Goal: Task Accomplishment & Management: Complete application form

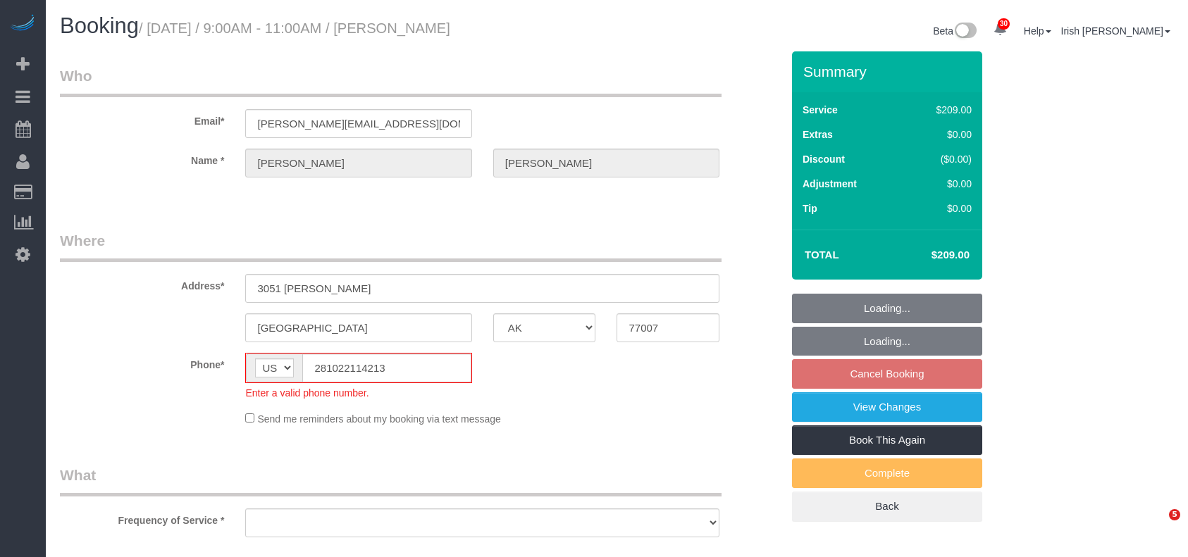
select select "[GEOGRAPHIC_DATA]"
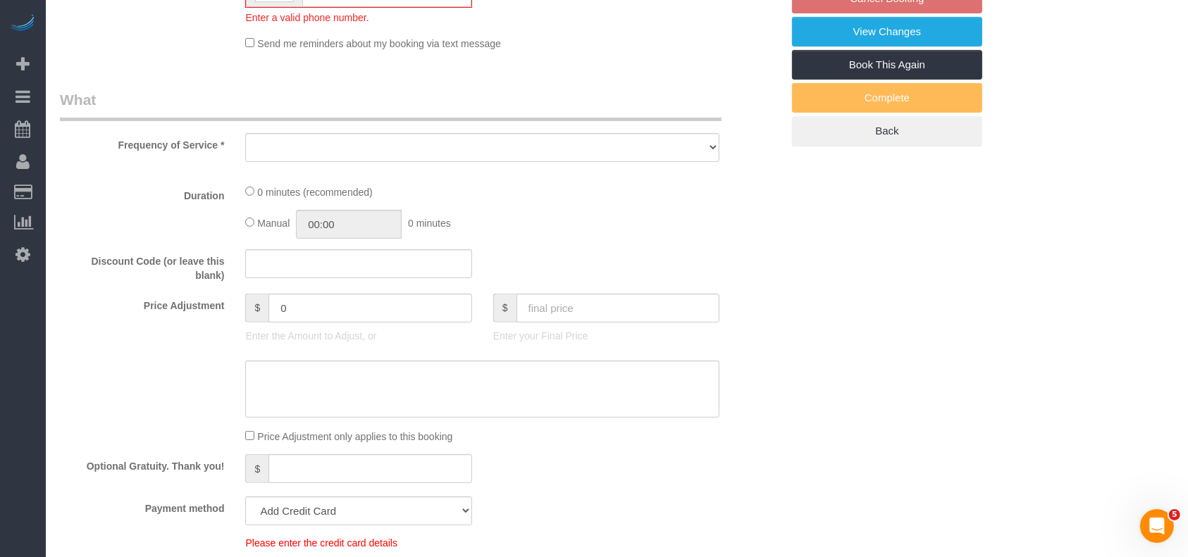
select select "3"
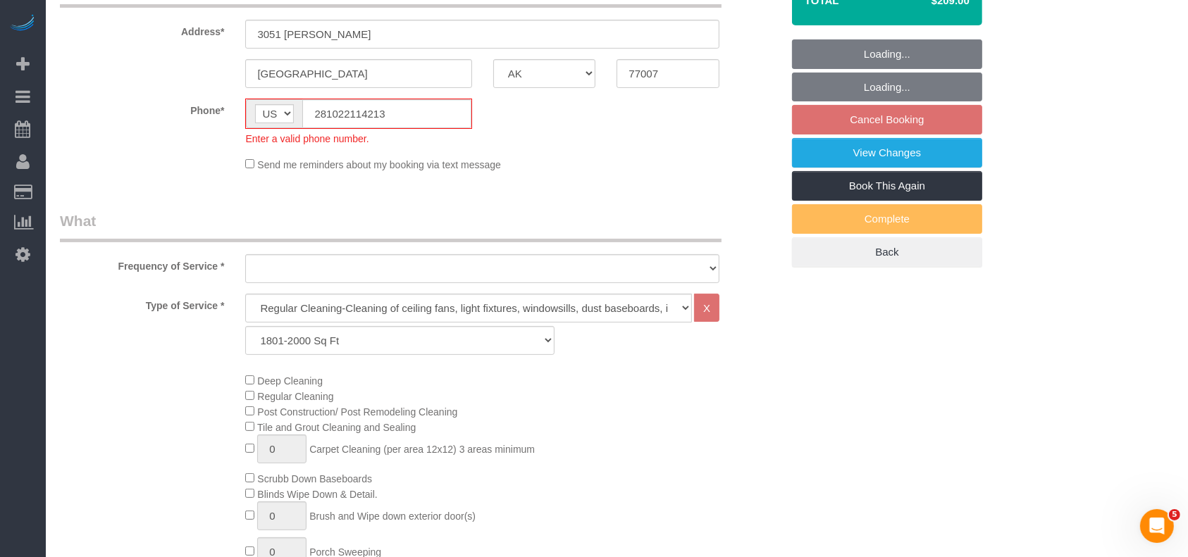
select select "object:9033"
select select "string:fspay-87b5292c-f804-4df5-929f-cb11962abfa2"
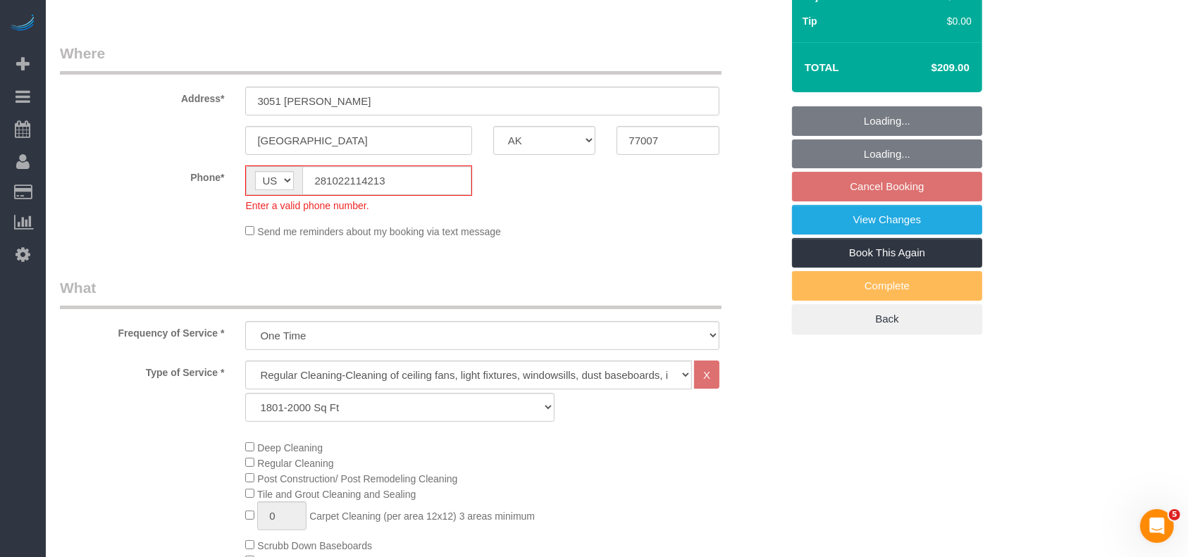
select select "object:9059"
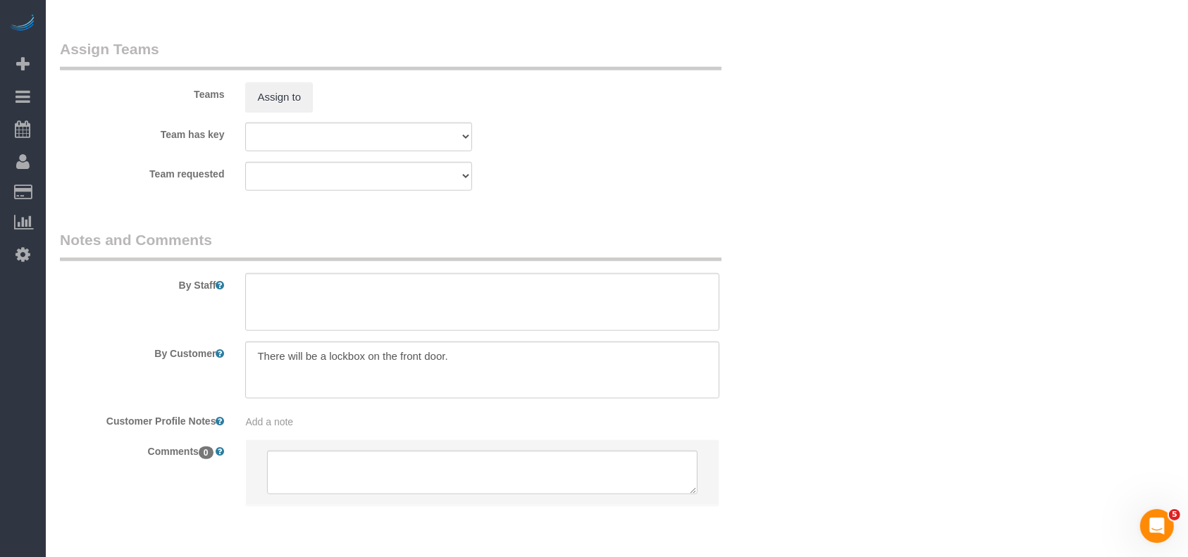
scroll to position [1503, 0]
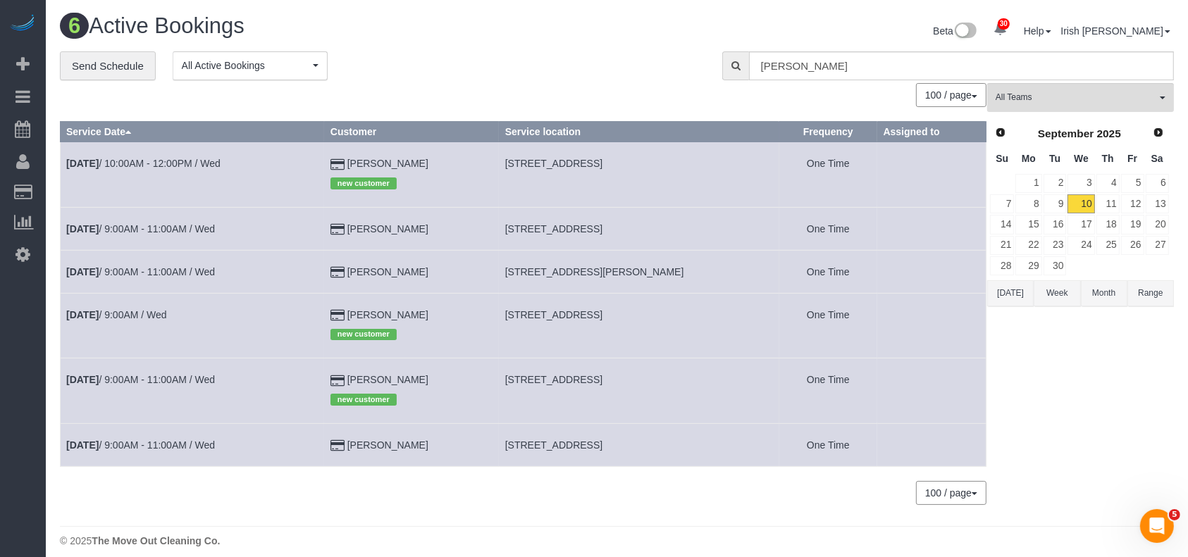
drag, startPoint x: 349, startPoint y: 312, endPoint x: 327, endPoint y: 312, distance: 22.5
click at [327, 312] on tr "Sep 10th / 9:00AM / Wed Rachel Jones new customer 3632 Adavale Dr, Plano, TX 75…" at bounding box center [524, 325] width 926 height 65
copy tr "Rachel Jones"
click at [163, 311] on link "Sep 10th / 9:00AM / Wed" at bounding box center [116, 314] width 101 height 11
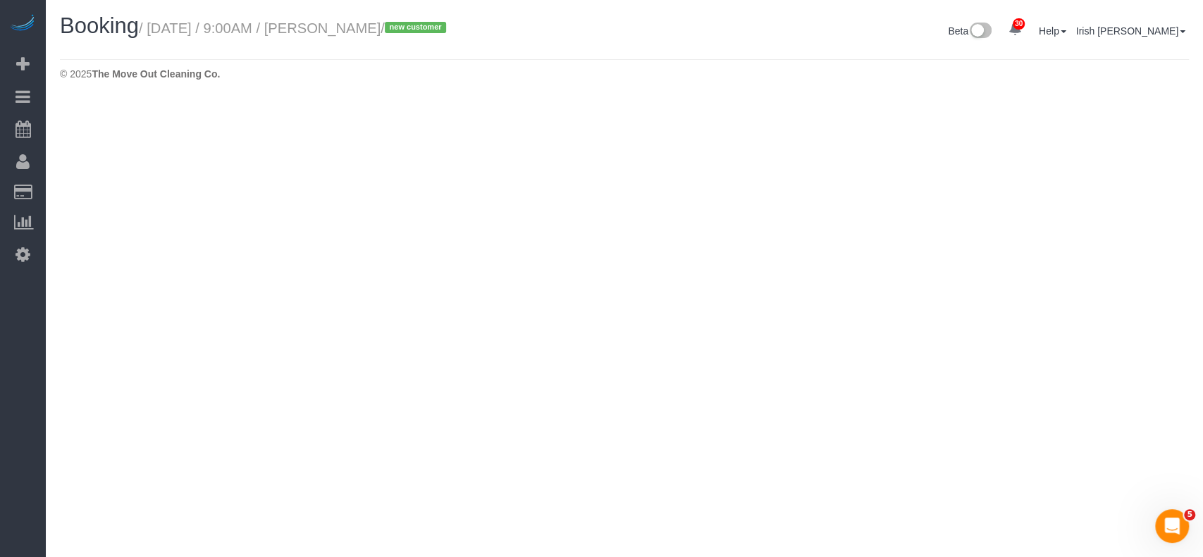
select select "[GEOGRAPHIC_DATA]"
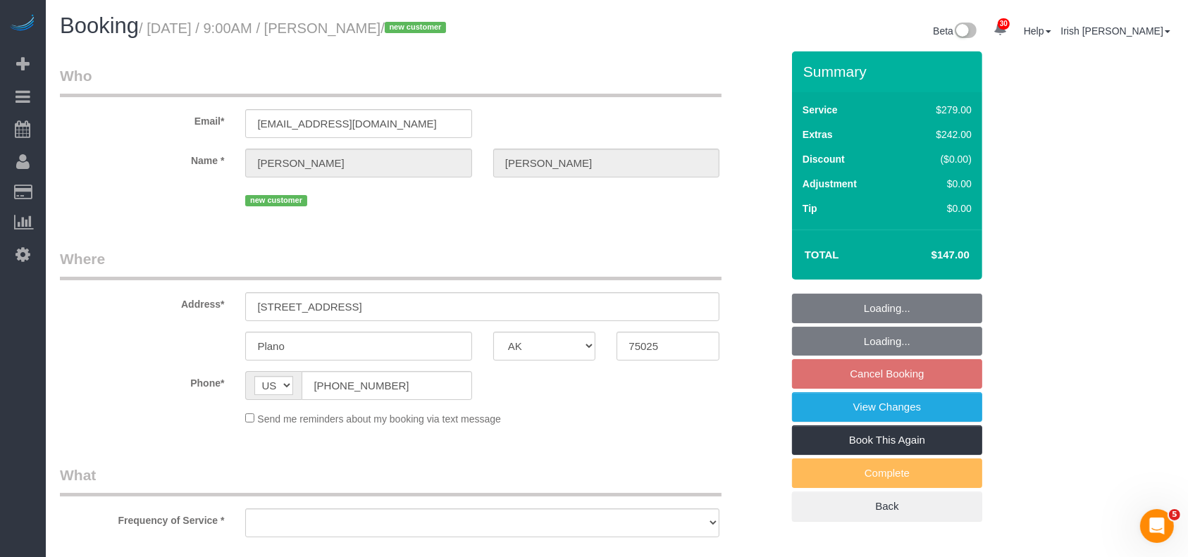
select select "string:fspay-9380fe4e-9805-4607-bab2-6790939df159"
click at [230, 380] on div "Phone* AF AL DZ AD AO AI AQ AG AR AM AW AU AT AZ BS BH BD BB BY BE BZ BJ BM BT …" at bounding box center [420, 385] width 743 height 29
select select "object:9611"
select select "3"
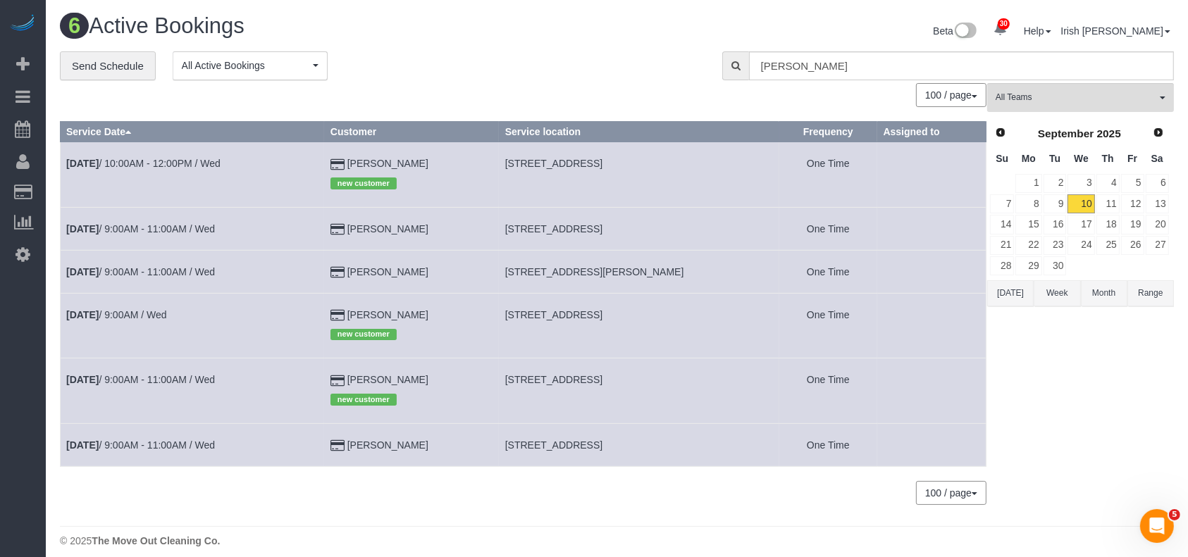
drag, startPoint x: 448, startPoint y: 375, endPoint x: 301, endPoint y: 372, distance: 147.3
click at [302, 373] on tr "Sep 10th / 9:00AM - 11:00AM / Wed Carolyn Snell new customer 3617 Anzac Meadow …" at bounding box center [524, 391] width 926 height 65
copy tr "Carolyn Snell"
click at [173, 371] on td "Sep 10th / 9:00AM - 11:00AM / Wed" at bounding box center [193, 391] width 264 height 65
click at [167, 379] on link "Sep 10th / 9:00AM - 11:00AM / Wed" at bounding box center [140, 379] width 149 height 11
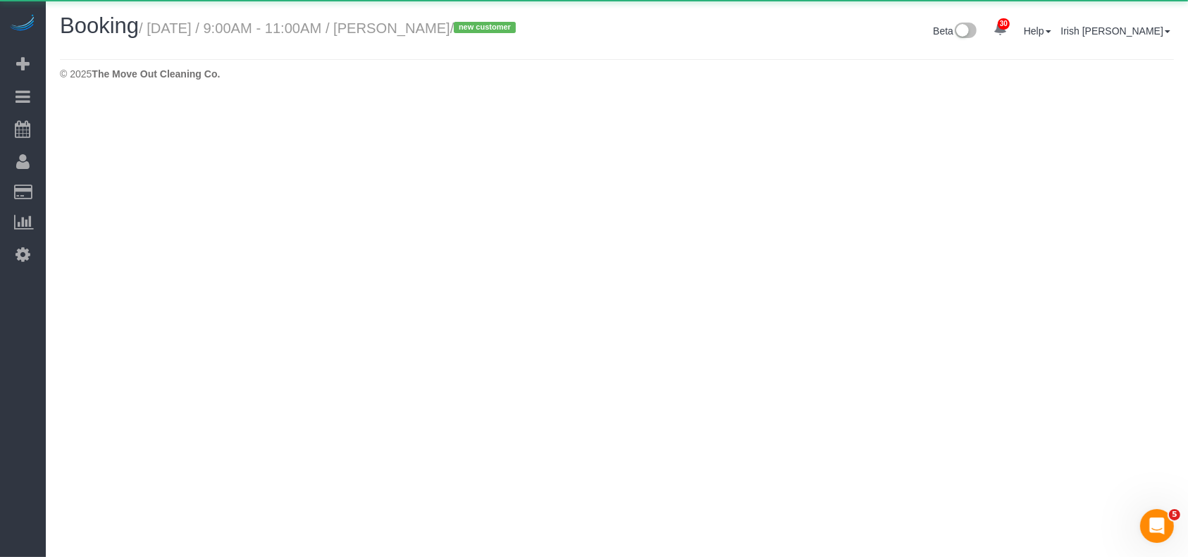
select select "[GEOGRAPHIC_DATA]"
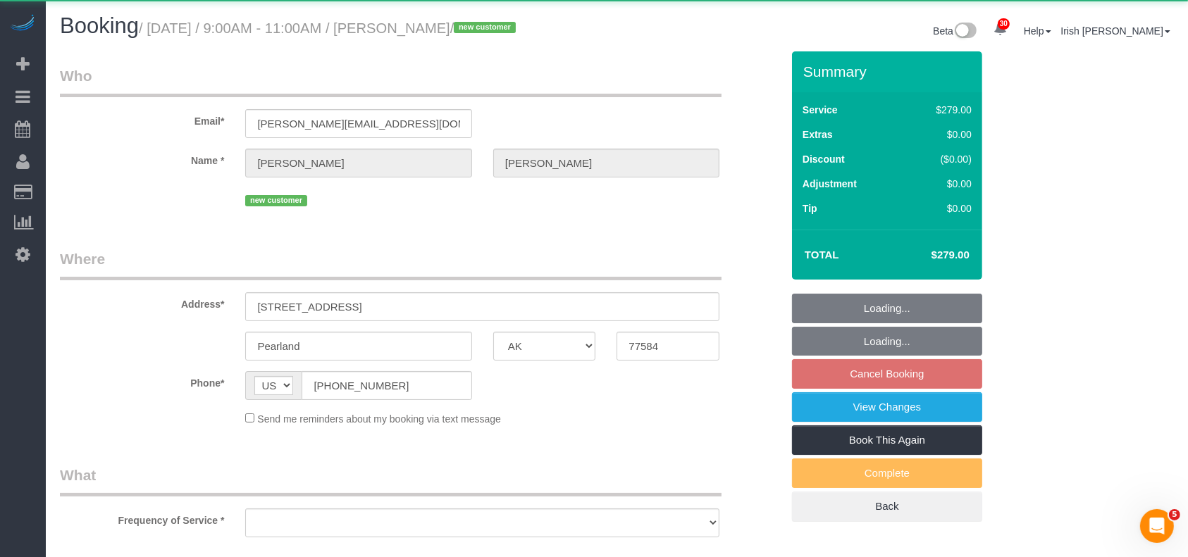
select select "object:10163"
select select "string:fspay-78a2ee28-c6a1-48a1-b0a4-0f9a8321fdb3"
select select "3"
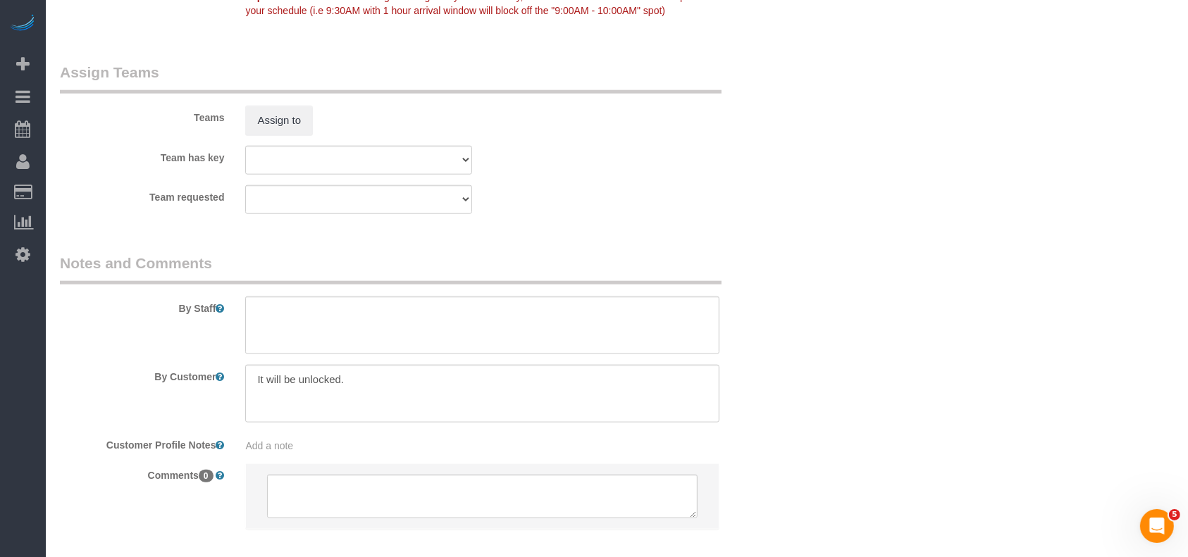
scroll to position [1536, 0]
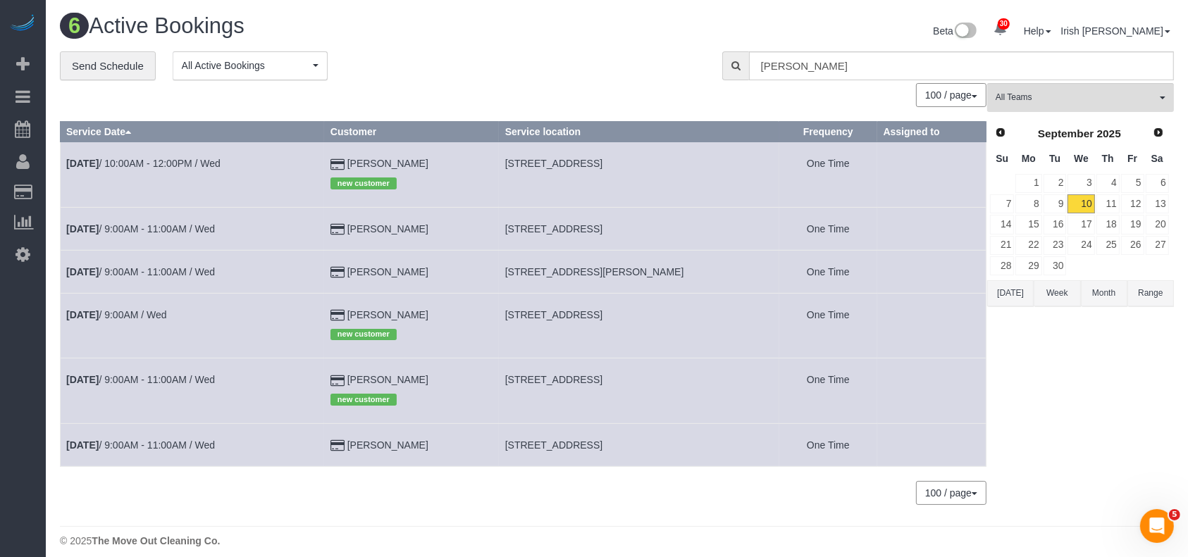
drag, startPoint x: 450, startPoint y: 445, endPoint x: 331, endPoint y: 448, distance: 119.1
click at [331, 448] on tr "Sep 10th / 9:00AM - 11:00AM / Wed Dwayne Clark 3201 Mocha Trl, Austin, TX 78728…" at bounding box center [524, 444] width 926 height 43
click at [158, 451] on link "Sep 10th / 9:00AM - 11:00AM / Wed" at bounding box center [140, 445] width 149 height 11
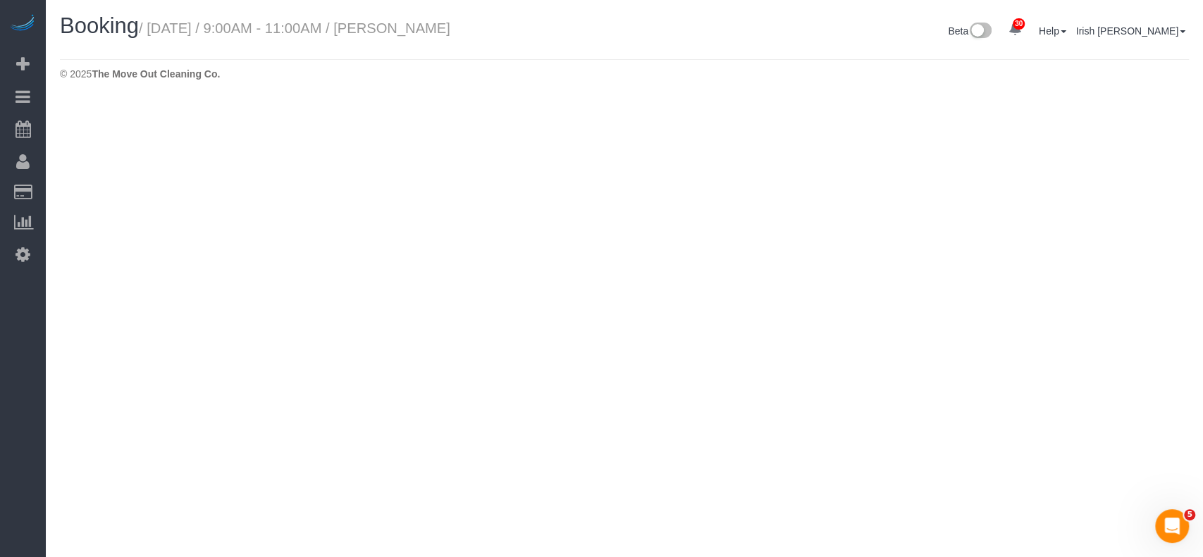
select select "[GEOGRAPHIC_DATA]"
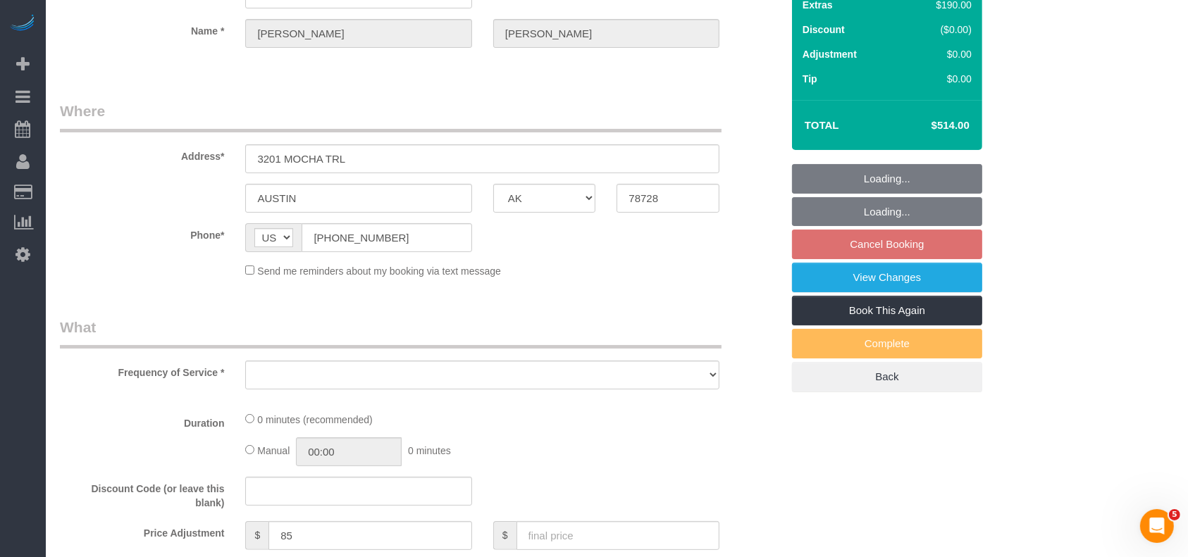
select select "object:10633"
select select "string:fspay-1584b672-7799-4da0-ab4b-99fc13385431"
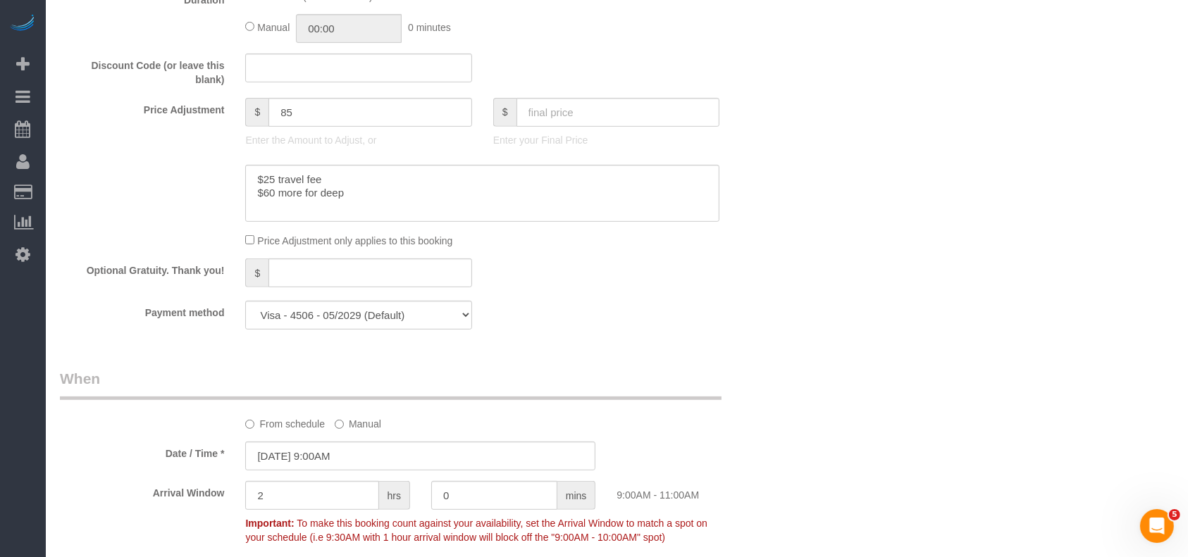
select select "3"
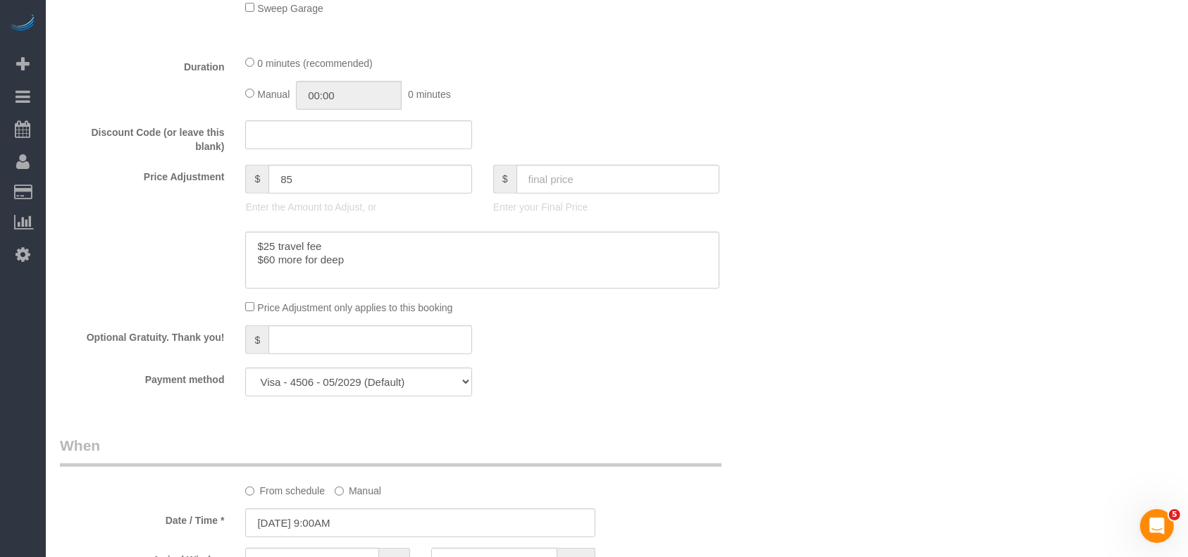
select select "object:10706"
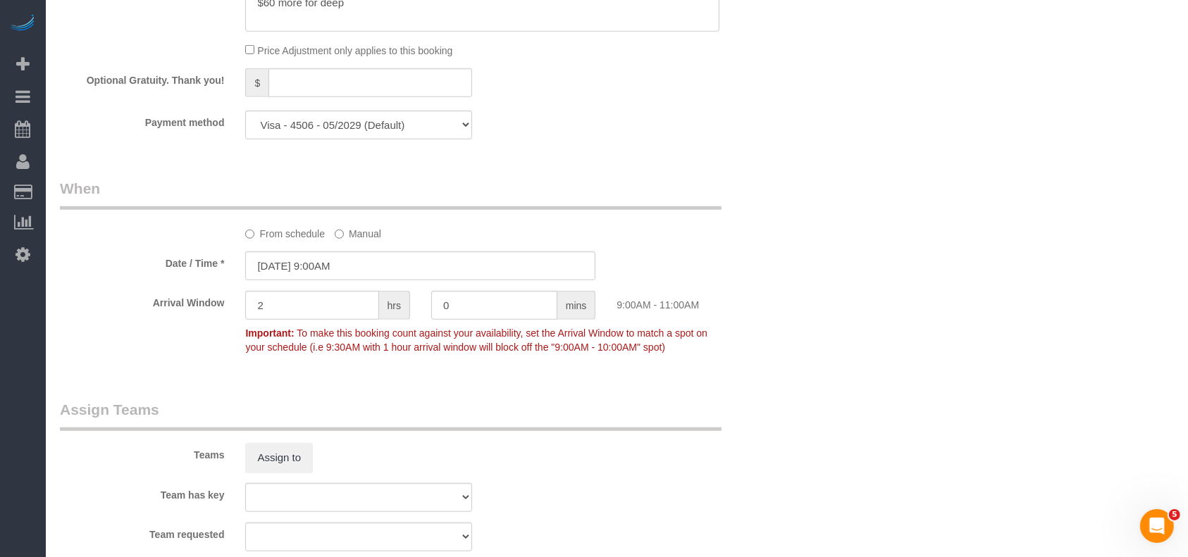
scroll to position [1221, 0]
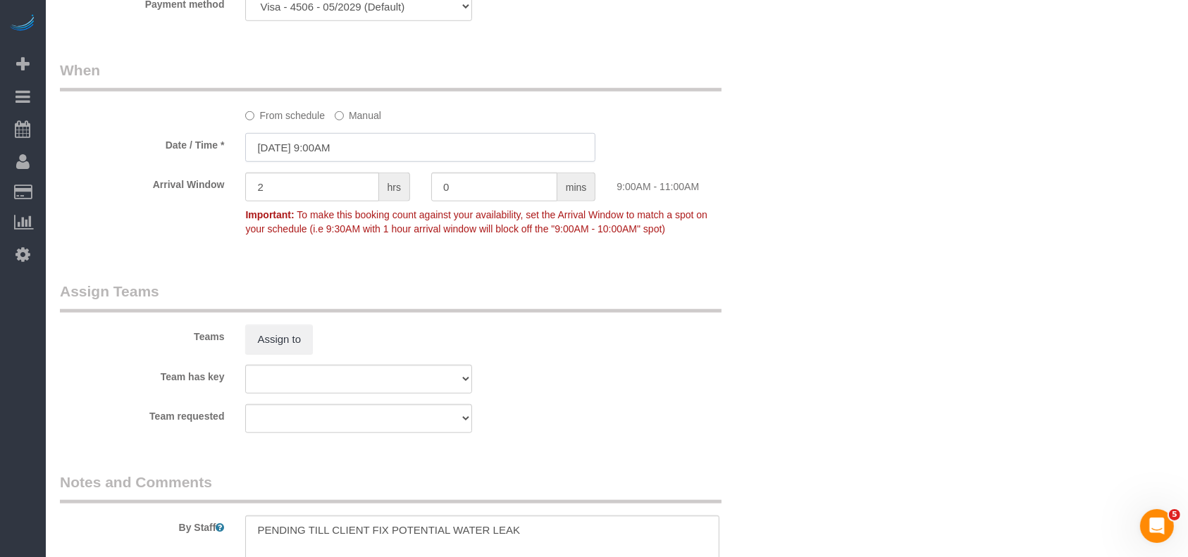
click at [335, 144] on input "09/10/2025 9:00AM" at bounding box center [420, 147] width 350 height 29
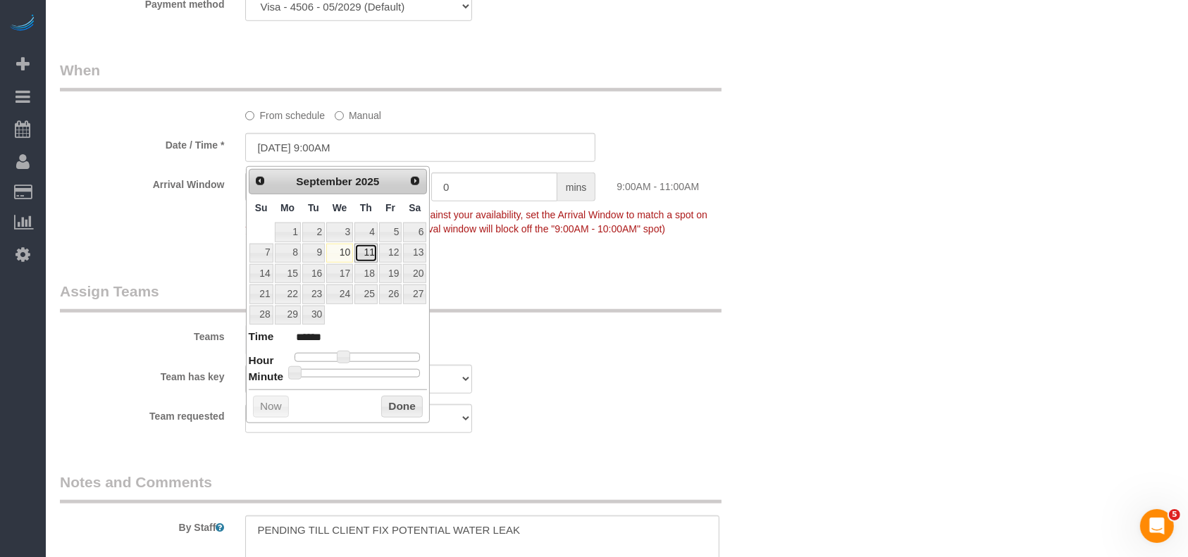
click at [373, 252] on link "11" at bounding box center [365, 253] width 23 height 19
type input "09/11/2025 9:00AM"
click at [406, 404] on button "Done" at bounding box center [402, 407] width 42 height 23
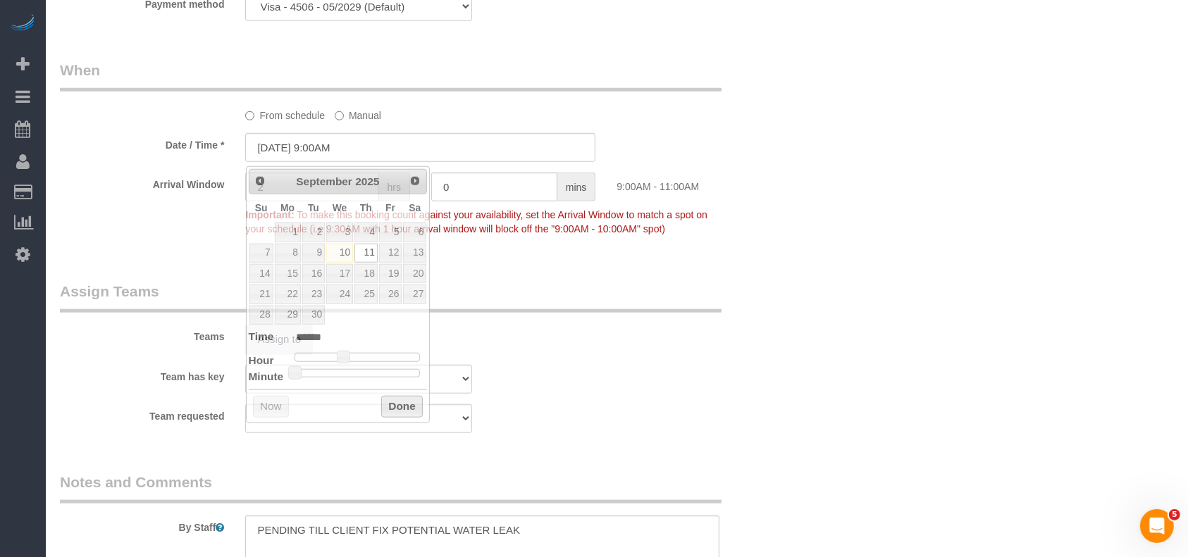
click at [703, 354] on div "Teams Assign to" at bounding box center [420, 317] width 743 height 73
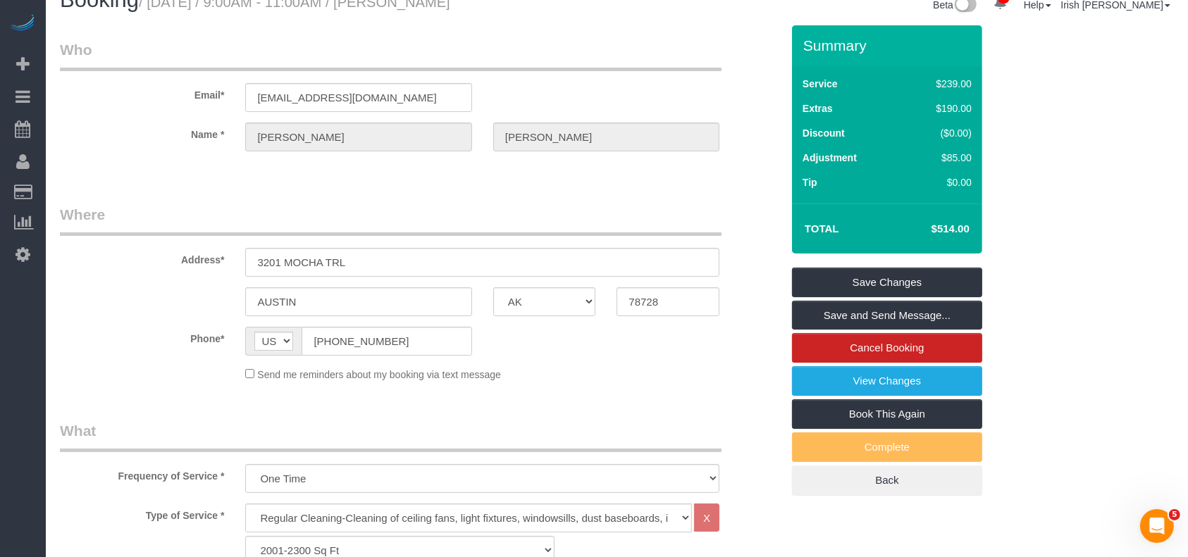
scroll to position [0, 0]
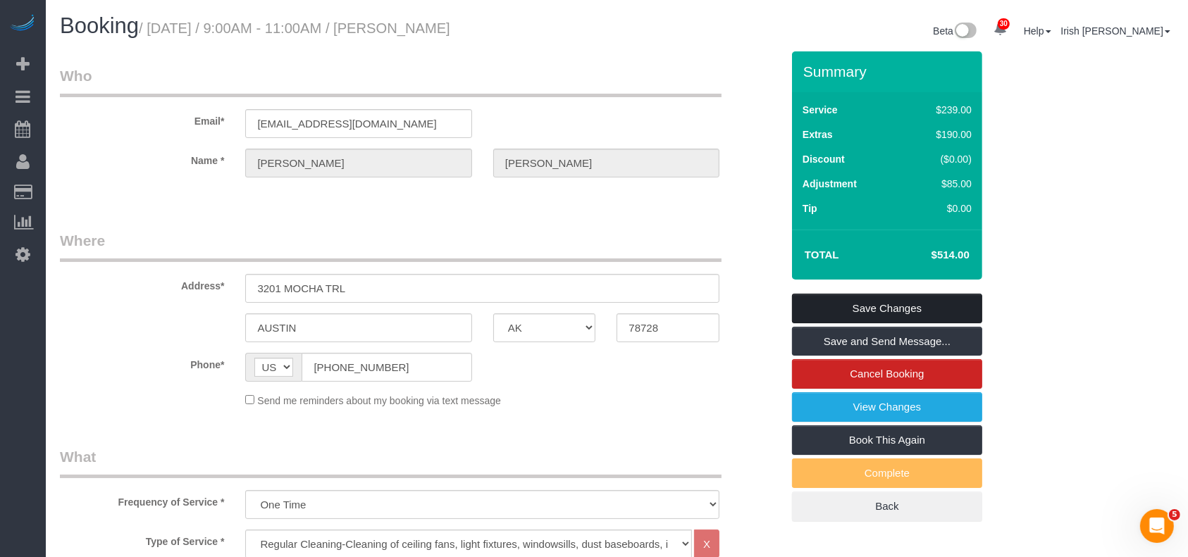
click at [885, 294] on link "Save Changes" at bounding box center [887, 309] width 190 height 30
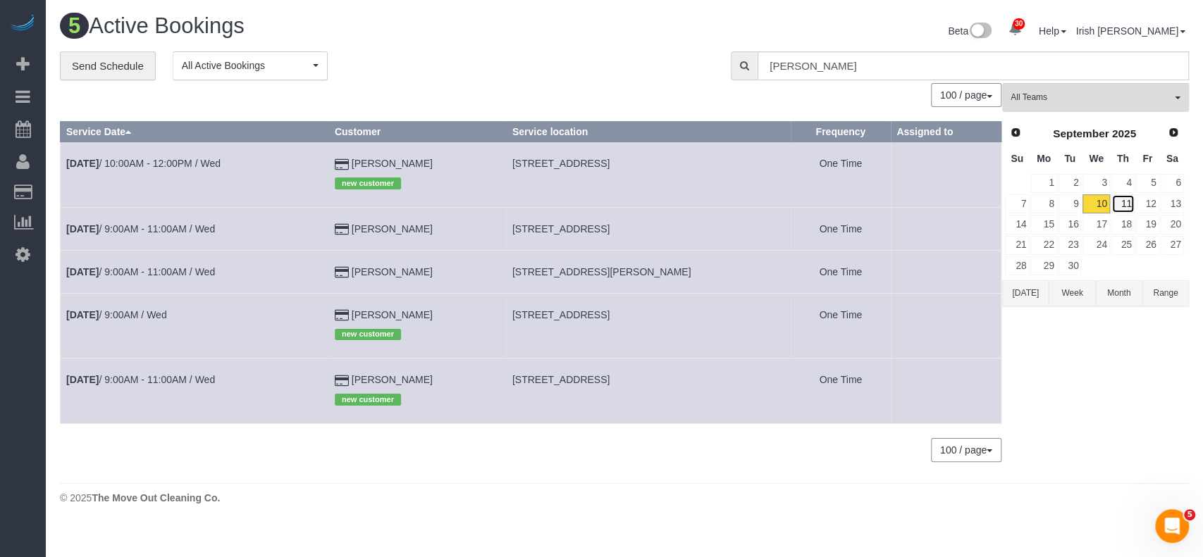
click at [1119, 200] on link "11" at bounding box center [1122, 203] width 23 height 19
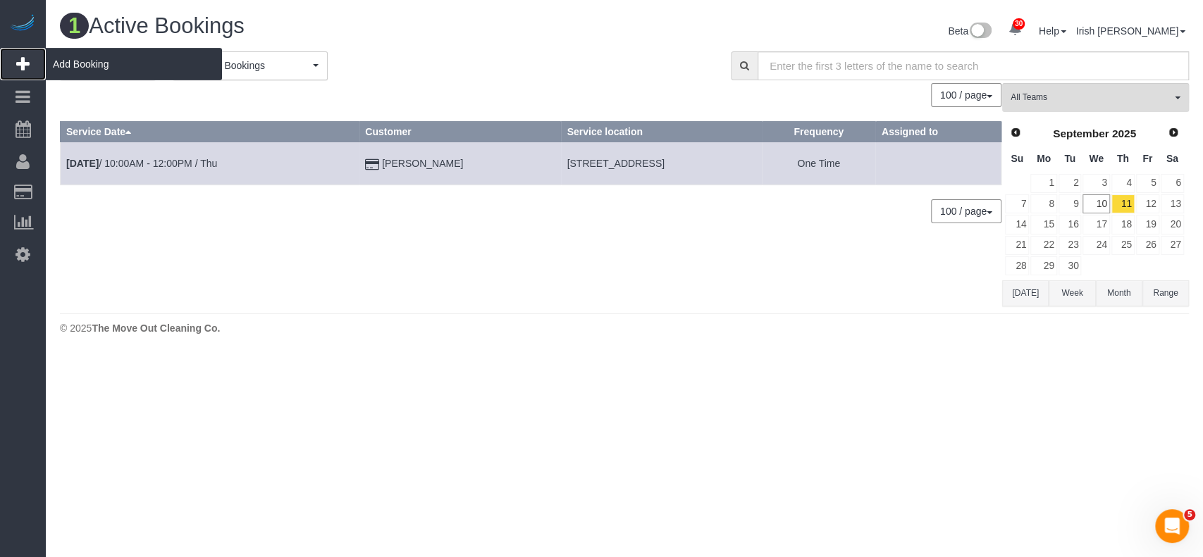
click at [67, 62] on span "Add Booking" at bounding box center [134, 64] width 176 height 32
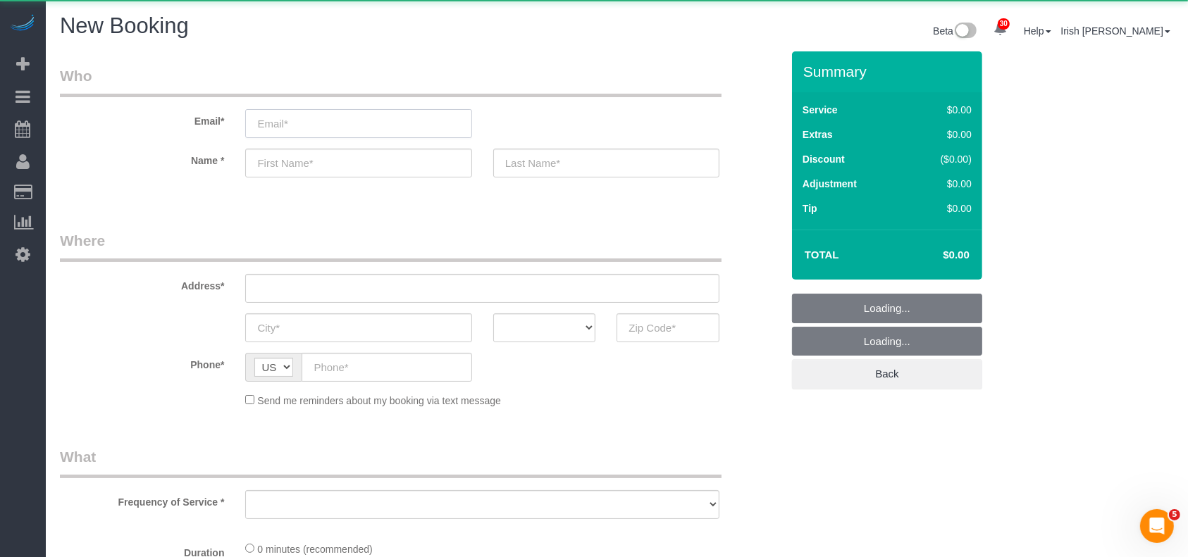
click at [416, 130] on input "email" at bounding box center [358, 123] width 226 height 29
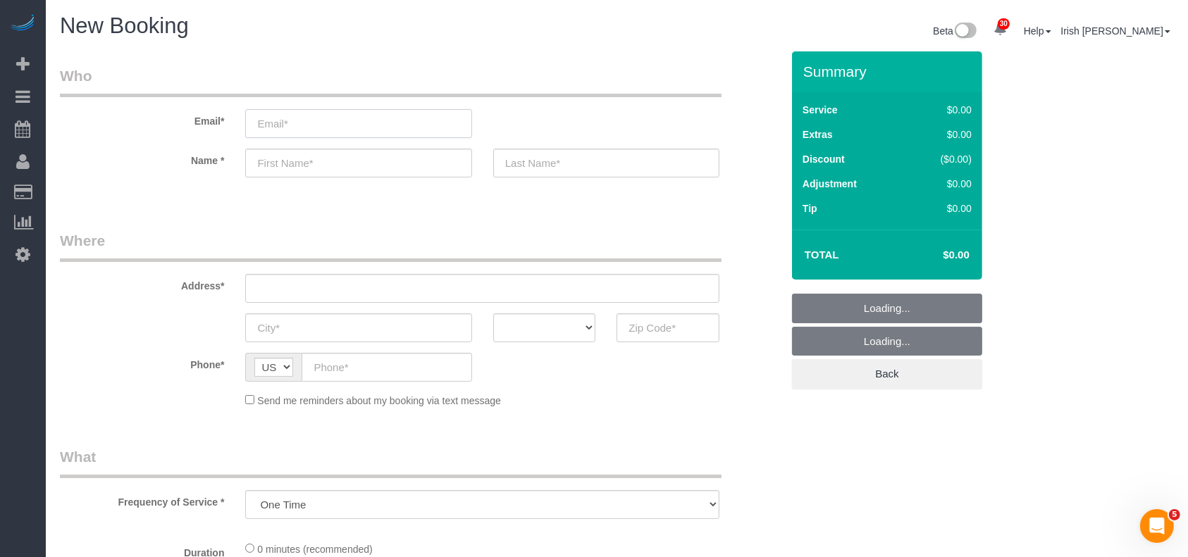
select select "object:11214"
type input "l"
select select "3"
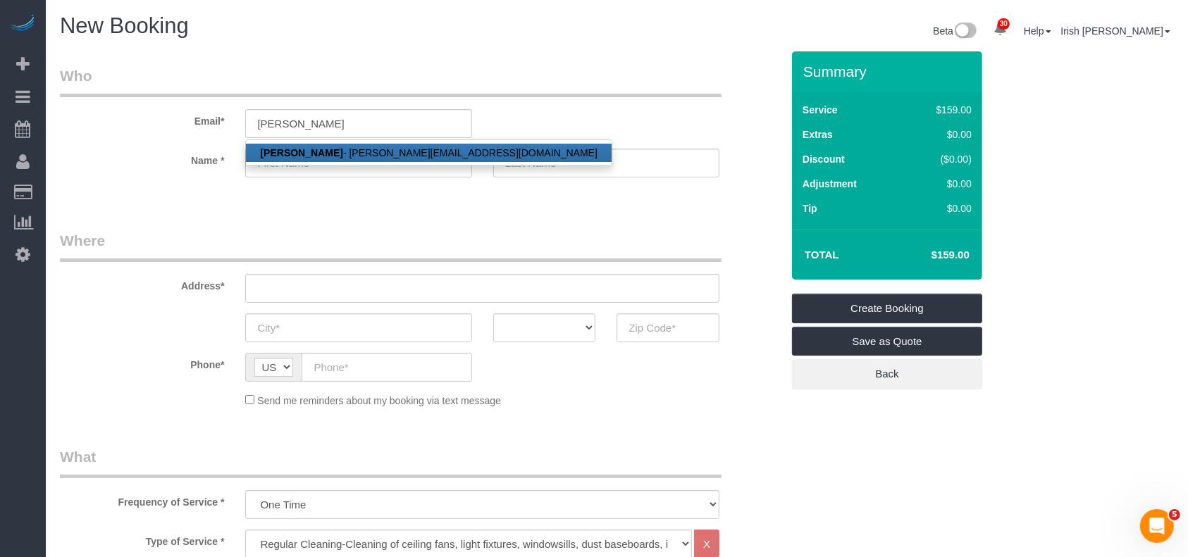
click at [388, 155] on link "Lori Wells - lori@prestigerpm.com" at bounding box center [428, 153] width 365 height 18
type input "lori@prestigerpm.com"
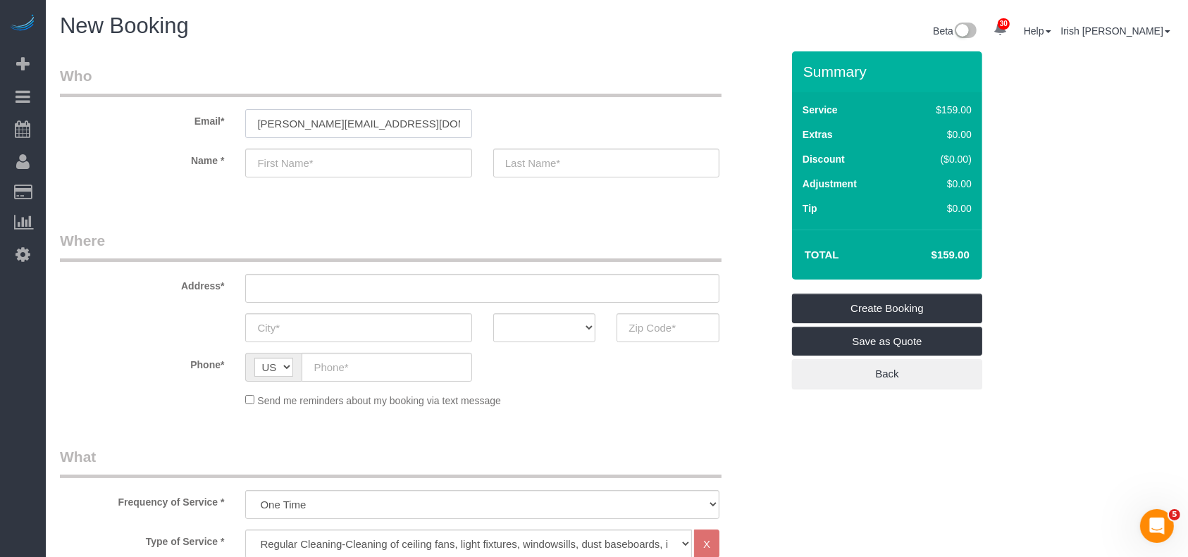
type input "Lori"
type input "Wells"
type input "(281) 984-7463"
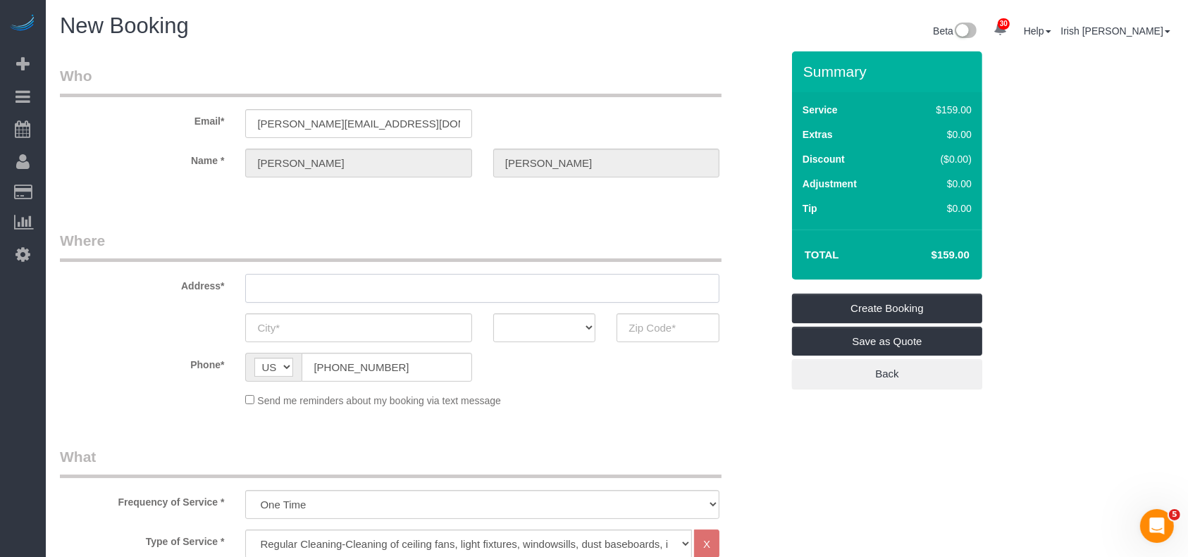
type input "805 DANNA ST"
type input "LEAGUE CITY"
select select "[GEOGRAPHIC_DATA]"
type input "77573"
select select "string:fspay-ae9463b0-e6f0-4c18-919b-24382207aeee"
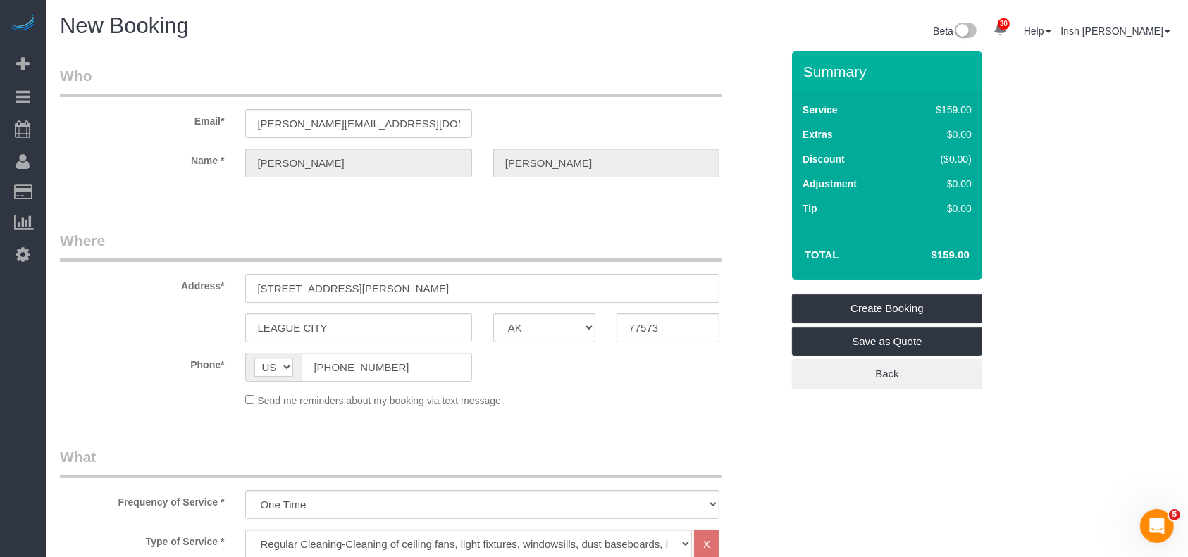
drag, startPoint x: 398, startPoint y: 291, endPoint x: 52, endPoint y: 290, distance: 345.9
click at [51, 292] on div "Address* 805 DANNA ST" at bounding box center [420, 266] width 743 height 73
paste input "15006 Seahorse Dr HOUSTON, TX 77062"
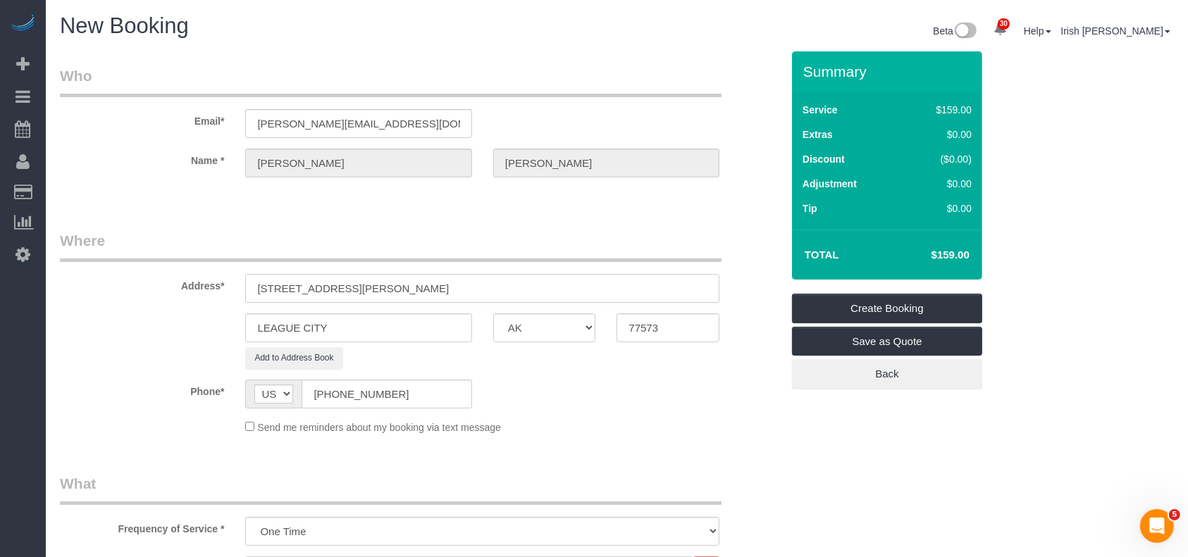
click at [365, 285] on input "15006 Seahorse Dr HOUSTON, TX 77062" at bounding box center [482, 288] width 474 height 29
type input "15006 Seahorse Dr HOUSTON, TX 77062"
drag, startPoint x: 354, startPoint y: 330, endPoint x: 109, endPoint y: 312, distance: 245.1
click at [109, 314] on div "LEAGUE CITY AK AL AR AZ CA CO CT DC DE FL GA HI IA ID IL IN KS KY LA MA MD ME M…" at bounding box center [420, 328] width 743 height 29
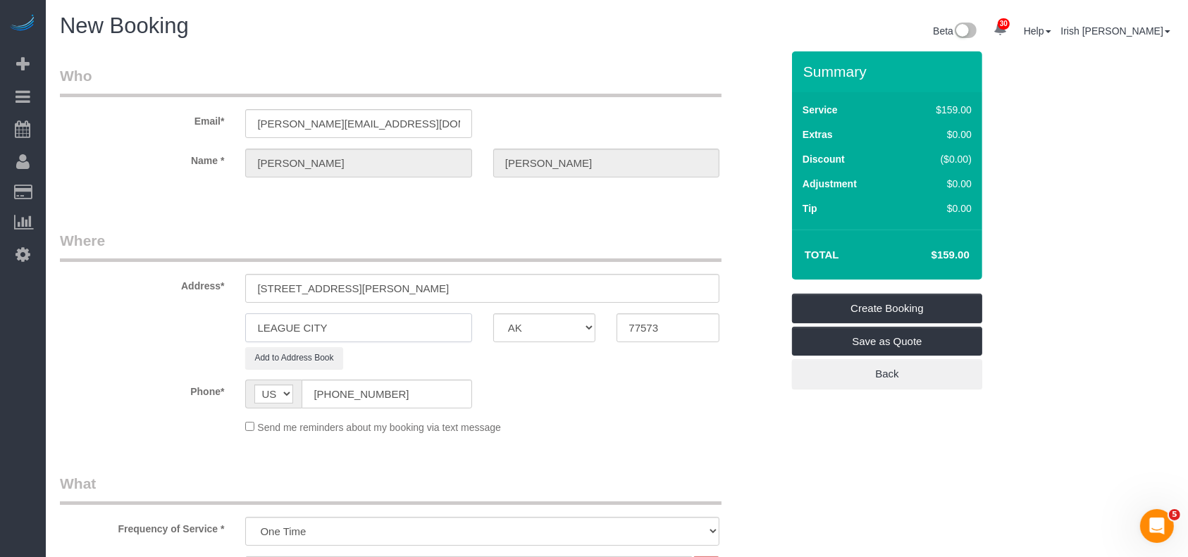
paste input "HOUSTON"
type input "HOUSTON"
click at [444, 287] on input "15006 Seahorse Dr HOUSTON, TX 77062" at bounding box center [482, 288] width 474 height 29
drag, startPoint x: 695, startPoint y: 336, endPoint x: 526, endPoint y: 318, distance: 169.3
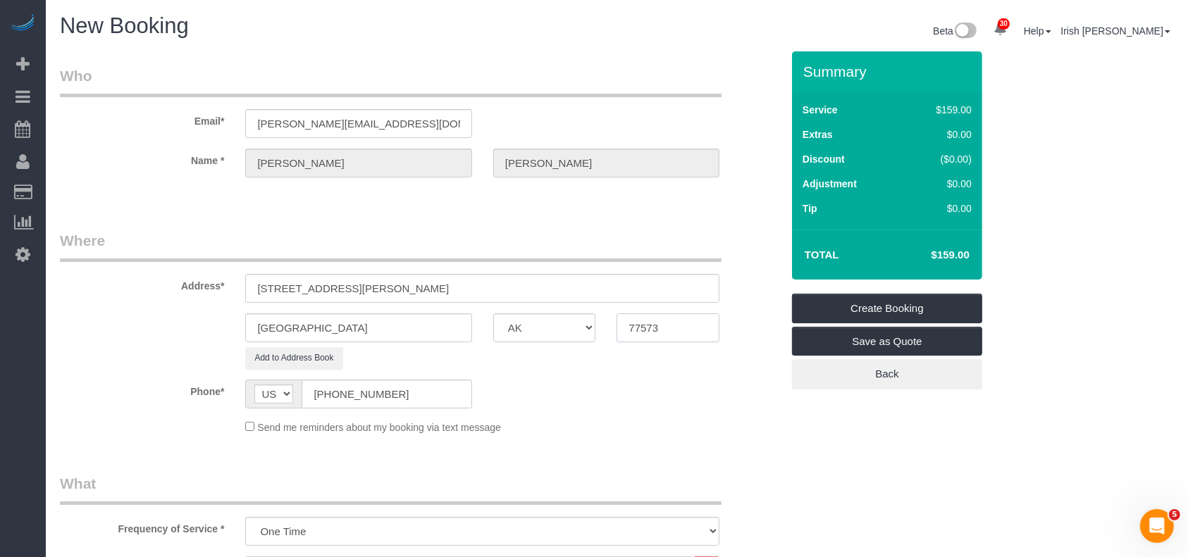
click at [549, 324] on div "HOUSTON AK AL AR AZ CA CO CT DC DE FL GA HI IA ID IL IN KS KY LA MA MD ME MI MN…" at bounding box center [420, 328] width 743 height 29
paste input "062"
type input "77062"
drag, startPoint x: 434, startPoint y: 292, endPoint x: 376, endPoint y: 267, distance: 63.1
click at [350, 280] on input "15006 Seahorse Dr HOUSTON, TX 77062" at bounding box center [482, 288] width 474 height 29
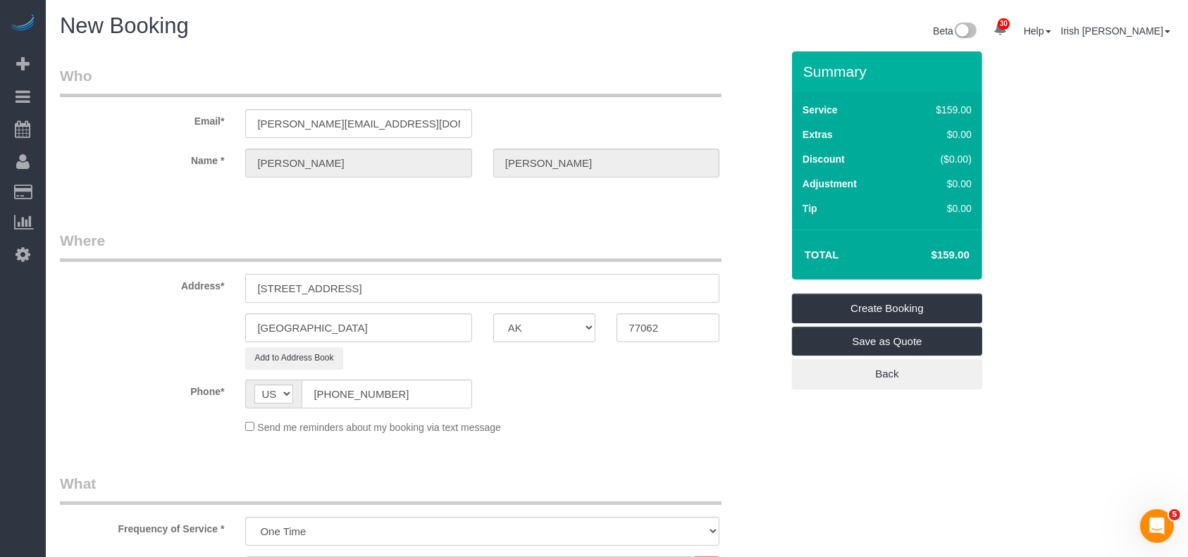
type input "15006 Seahorse Dr"
click at [356, 413] on sui-booking-location "Phone* AF AL DZ AD AO AI AQ AG AR AM AW AU AT AZ BS BH BD BB BY BE BZ BJ BM BT …" at bounding box center [420, 407] width 721 height 55
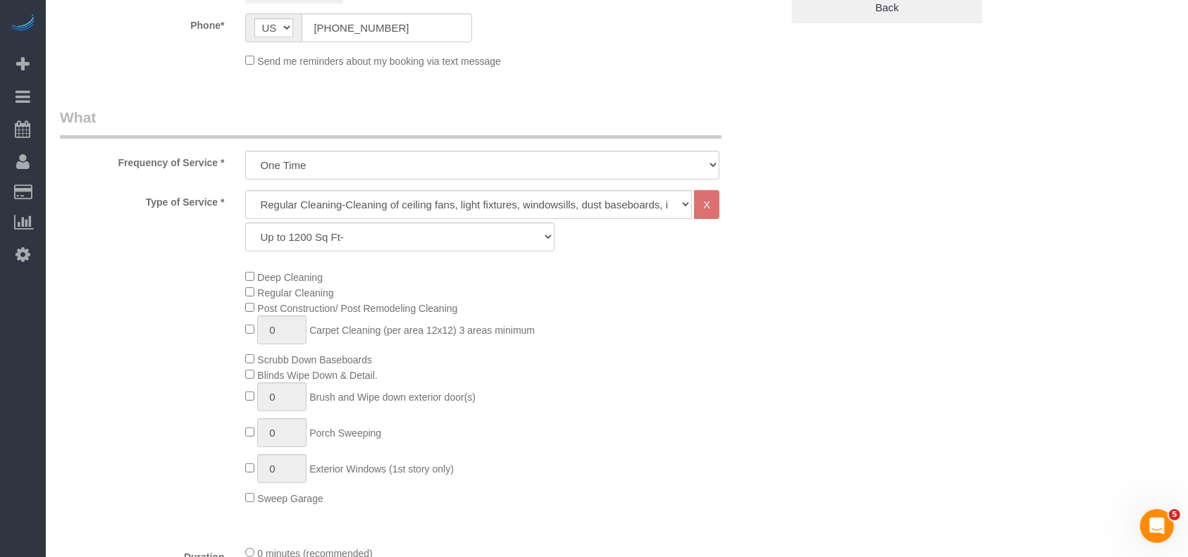
scroll to position [375, 0]
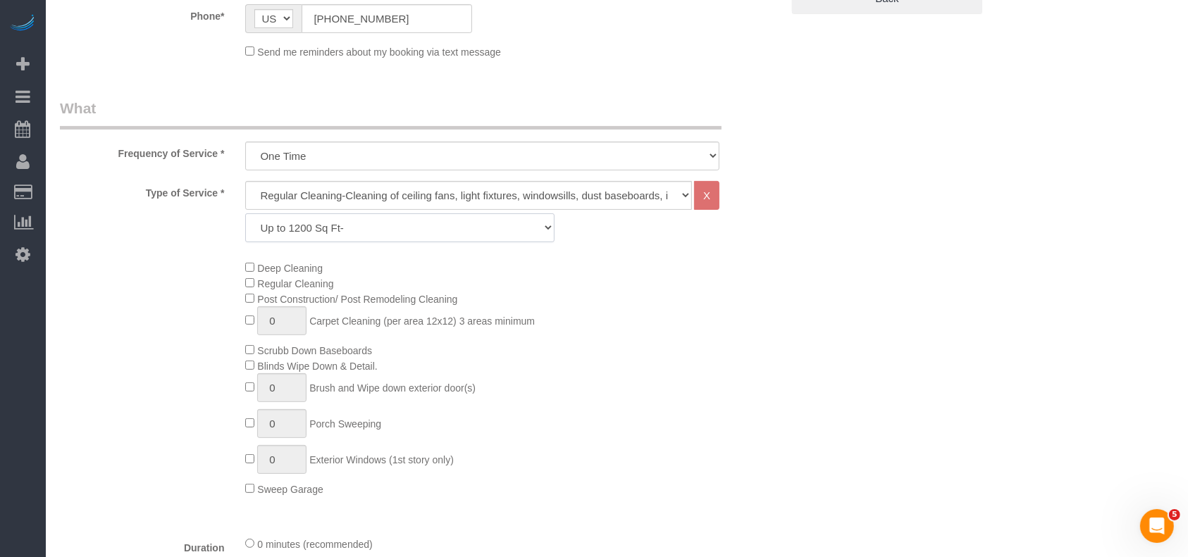
drag, startPoint x: 340, startPoint y: 230, endPoint x: 331, endPoint y: 239, distance: 12.5
click at [340, 230] on select "Up to 1200 Sq Ft- 1201-1500 Sq Ft 1501-1800 Sq Ft 1801-2000 Sq Ft 2001-2300 Sq …" at bounding box center [399, 227] width 309 height 29
click at [245, 213] on select "Up to 1200 Sq Ft- 1201-1500 Sq Ft 1501-1800 Sq Ft 1801-2000 Sq Ft 2001-2300 Sq …" at bounding box center [399, 227] width 309 height 29
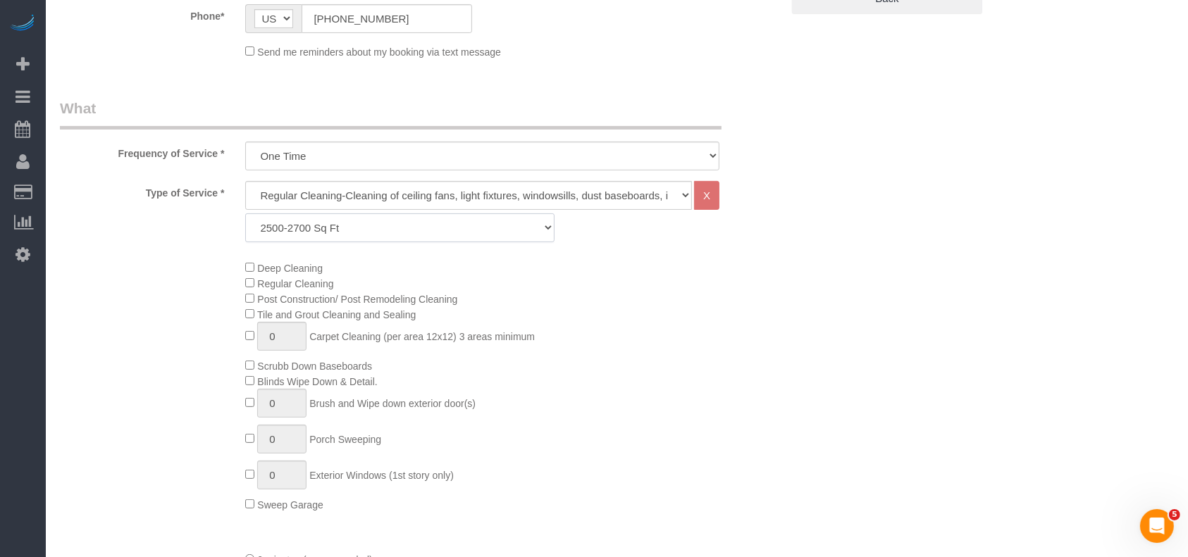
drag, startPoint x: 354, startPoint y: 223, endPoint x: 341, endPoint y: 236, distance: 18.4
click at [354, 223] on select "Up to 1200 Sq Ft- 1201-1500 Sq Ft 1501-1800 Sq Ft 1801-2000 Sq Ft 2001-2300 Sq …" at bounding box center [399, 227] width 309 height 29
select select "65"
click at [245, 213] on select "Up to 1200 Sq Ft- 1201-1500 Sq Ft 1501-1800 Sq Ft 1801-2000 Sq Ft 2001-2300 Sq …" at bounding box center [399, 227] width 309 height 29
click at [701, 466] on div "Deep Cleaning Regular Cleaning Post Construction/ Post Remodeling Cleaning Tile…" at bounding box center [513, 386] width 557 height 252
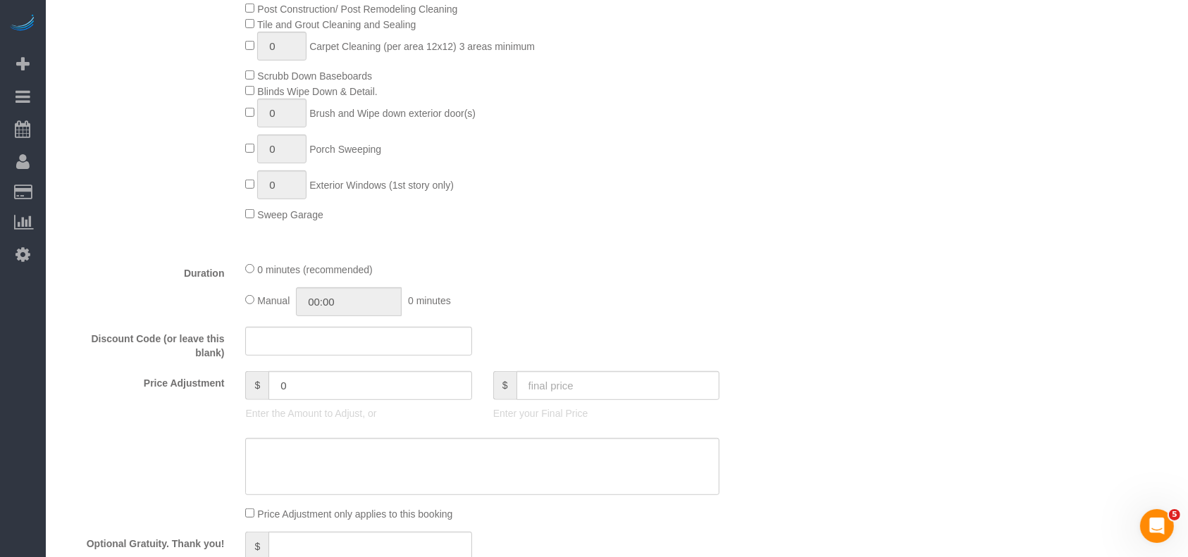
scroll to position [751, 0]
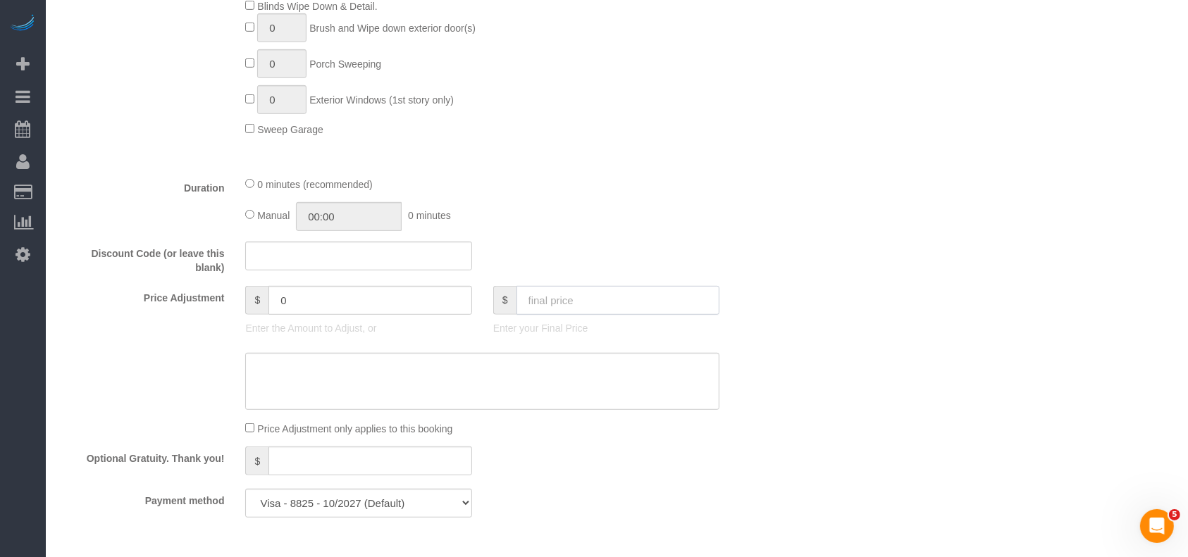
click at [627, 296] on input "text" at bounding box center [618, 300] width 204 height 29
drag, startPoint x: 592, startPoint y: 298, endPoint x: 406, endPoint y: 304, distance: 186.1
click at [406, 304] on div "Price Adjustment $ 0 Enter the Amount to Adjust, or $ 340 Enter your Final Price" at bounding box center [420, 314] width 743 height 56
type input "340"
click at [428, 392] on textarea at bounding box center [482, 382] width 474 height 58
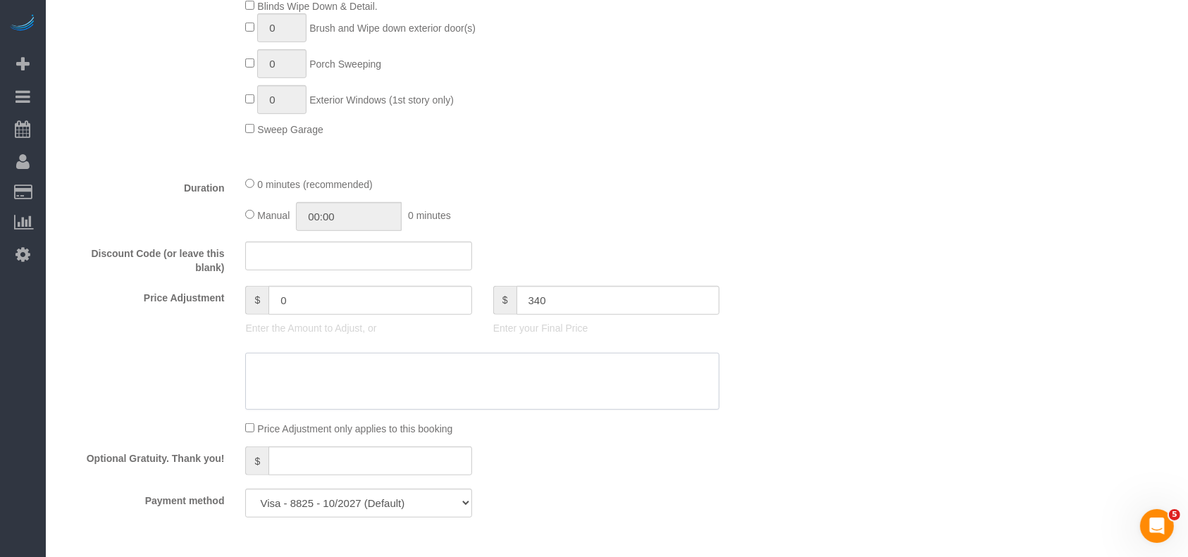
paste textarea "340"
type textarea "340"
type input "31"
click at [254, 373] on textarea at bounding box center [482, 382] width 474 height 58
type textarea "$340 regular cleaning"
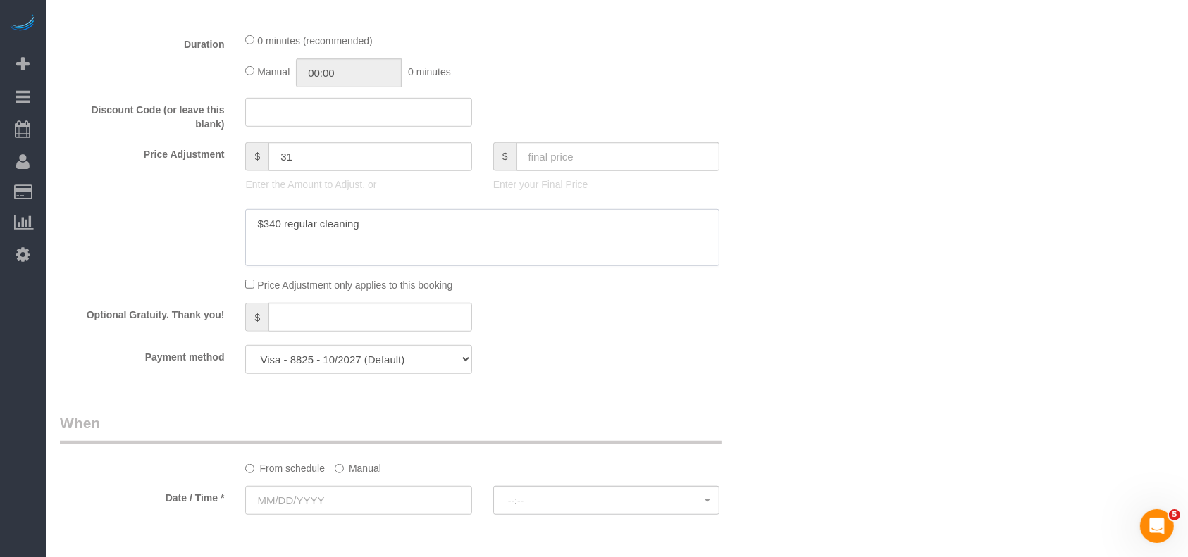
scroll to position [1127, 0]
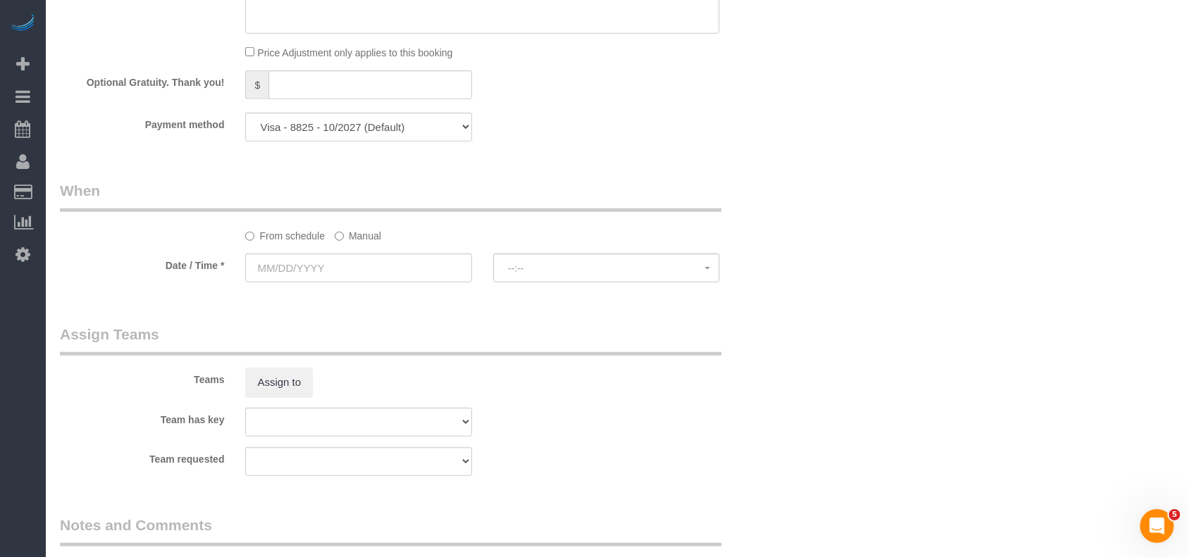
drag, startPoint x: 354, startPoint y: 240, endPoint x: 347, endPoint y: 255, distance: 16.7
click at [354, 240] on label "Manual" at bounding box center [358, 233] width 46 height 19
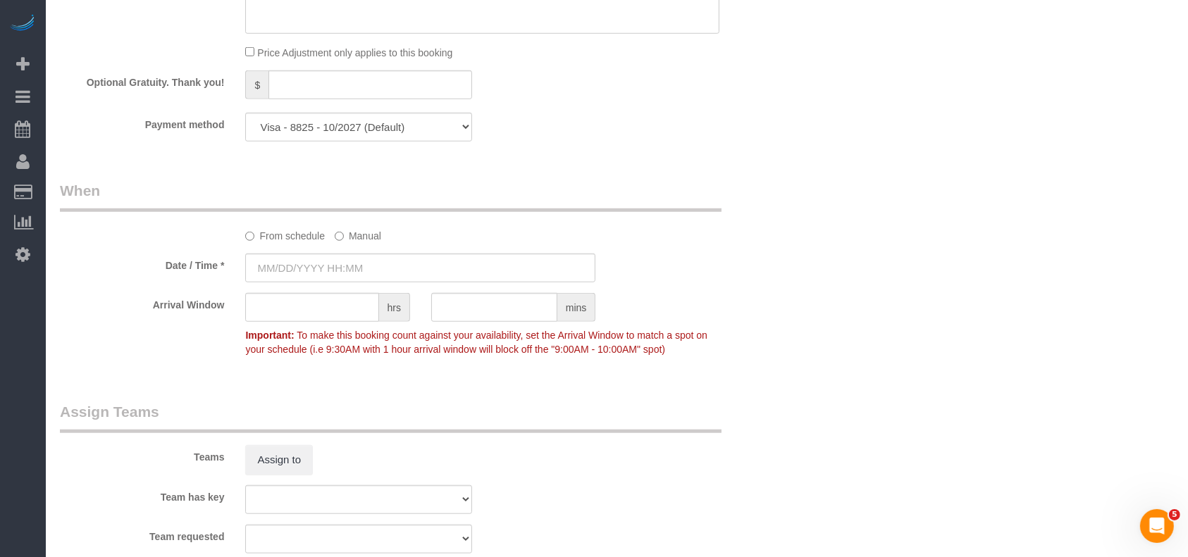
click at [345, 287] on sui-booking-spot "From schedule Manual Date / Time * Arrival Window hrs mins Important: To make t…" at bounding box center [420, 271] width 721 height 182
click at [343, 273] on input "09/10/2025 8:00AM" at bounding box center [420, 268] width 350 height 29
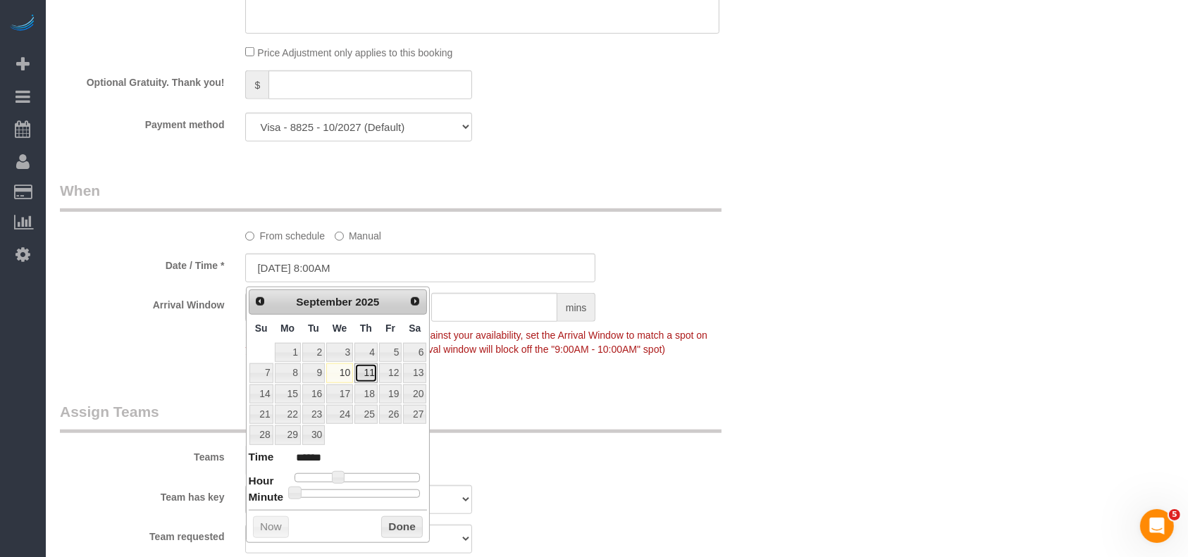
click at [368, 373] on link "11" at bounding box center [365, 373] width 23 height 19
type input "09/11/2025 8:00AM"
click at [411, 525] on button "Done" at bounding box center [402, 527] width 42 height 23
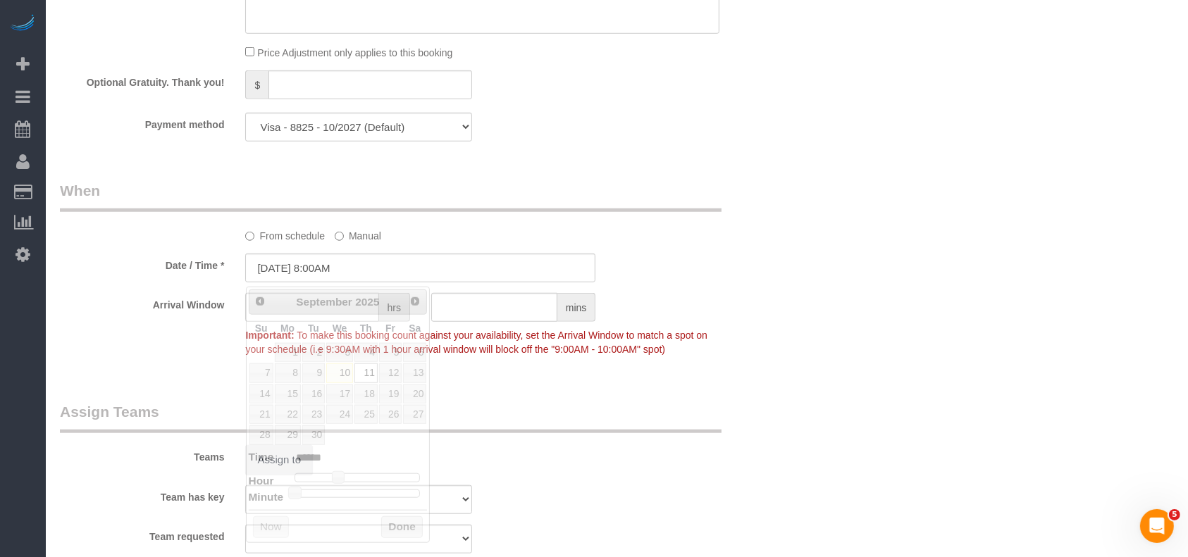
click at [712, 429] on legend "Assign Teams" at bounding box center [391, 418] width 662 height 32
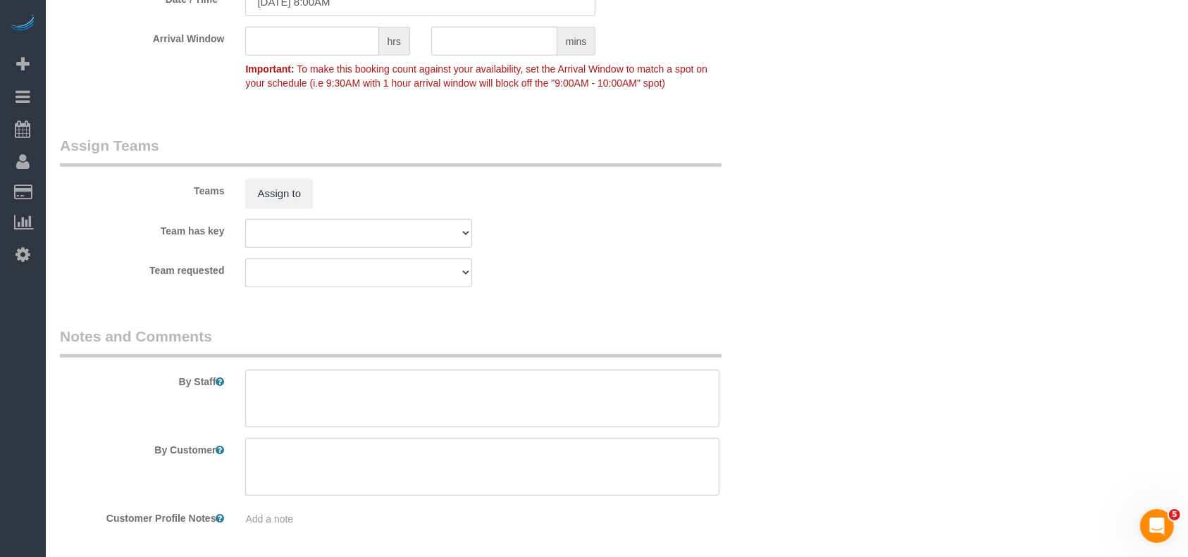
scroll to position [1453, 0]
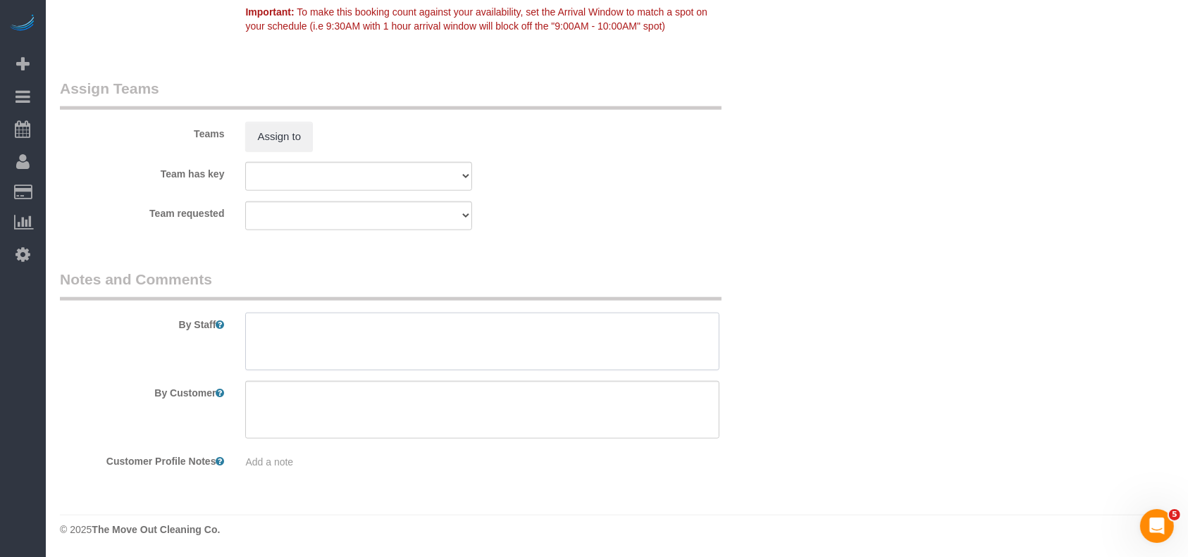
click at [361, 342] on textarea at bounding box center [482, 342] width 474 height 58
drag, startPoint x: 449, startPoint y: 318, endPoint x: 77, endPoint y: 297, distance: 372.6
click at [77, 298] on fieldset "Notes and Comments By Staff By Customer Customer Profile Notes Add a note" at bounding box center [420, 374] width 721 height 211
paste textarea "until utilities are confirmed."
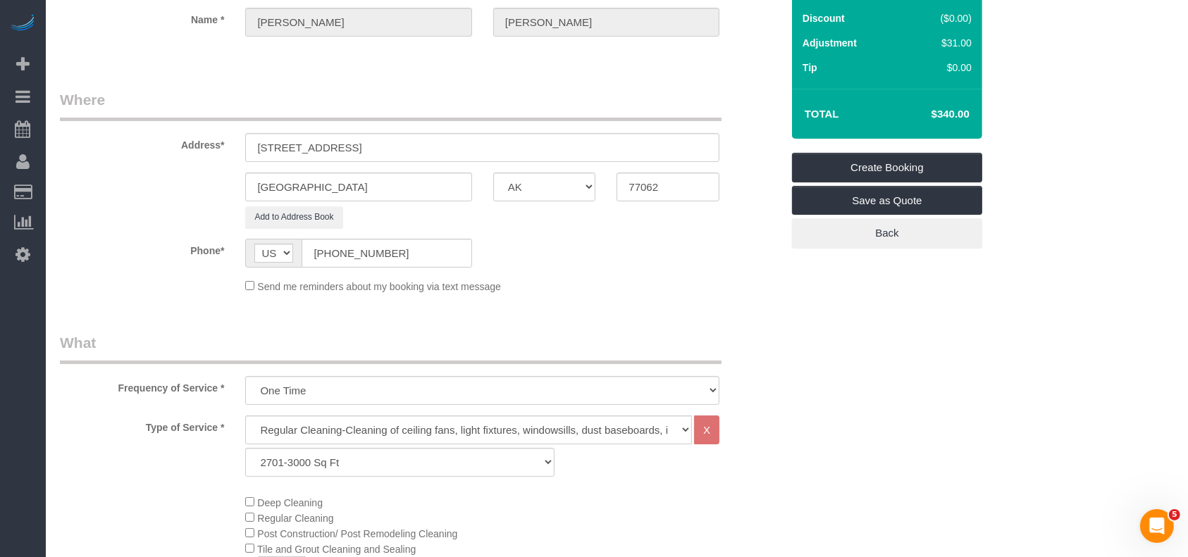
scroll to position [137, 0]
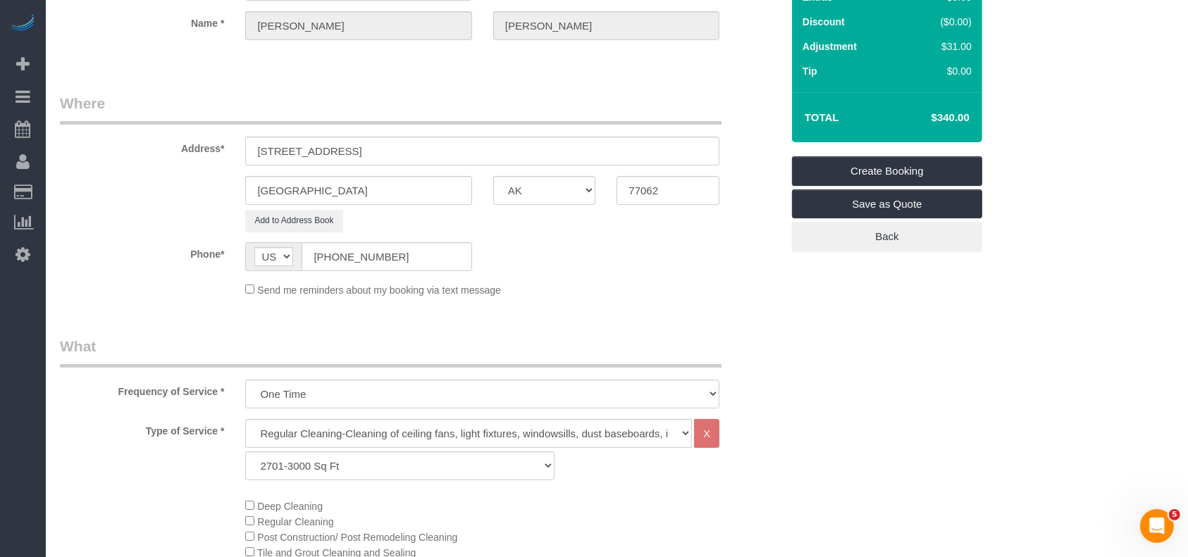
type textarea "Pending until utilities are confirmed."
click at [857, 160] on link "Create Booking" at bounding box center [887, 171] width 190 height 30
